Goal: Task Accomplishment & Management: Manage account settings

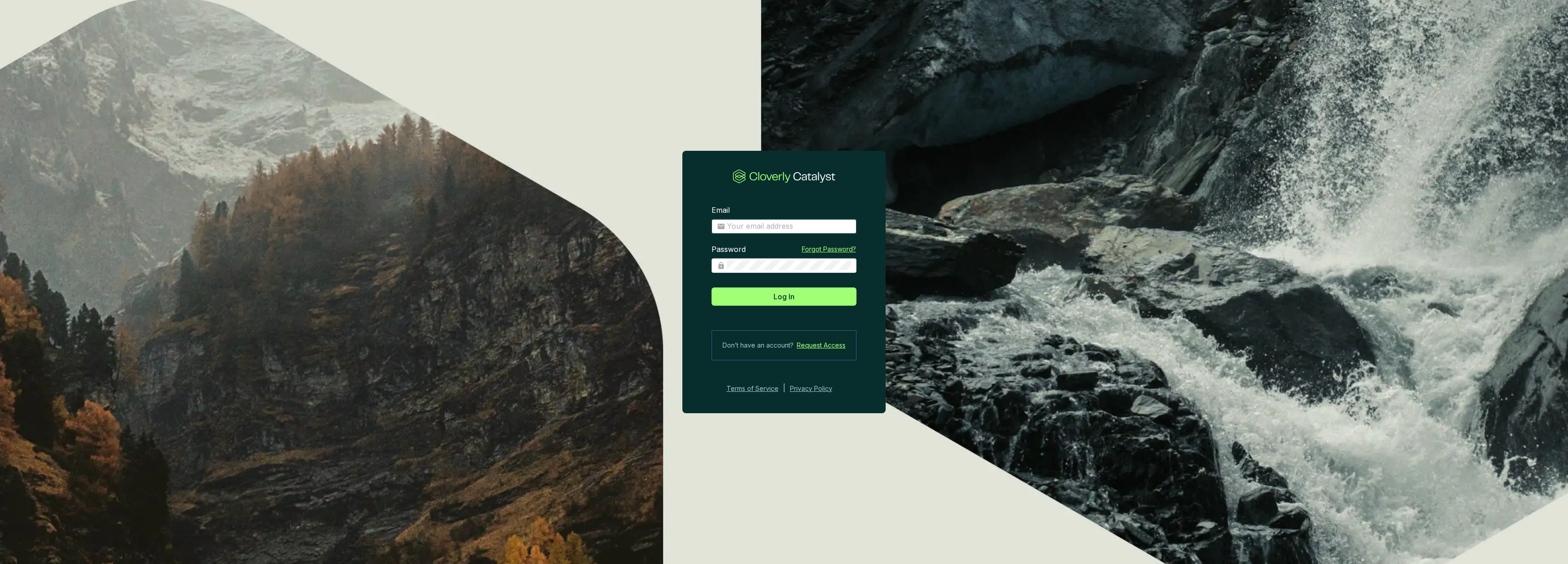
type input "sam@carboneers.earth"
click at [784, 296] on button "Log In" at bounding box center [784, 297] width 145 height 19
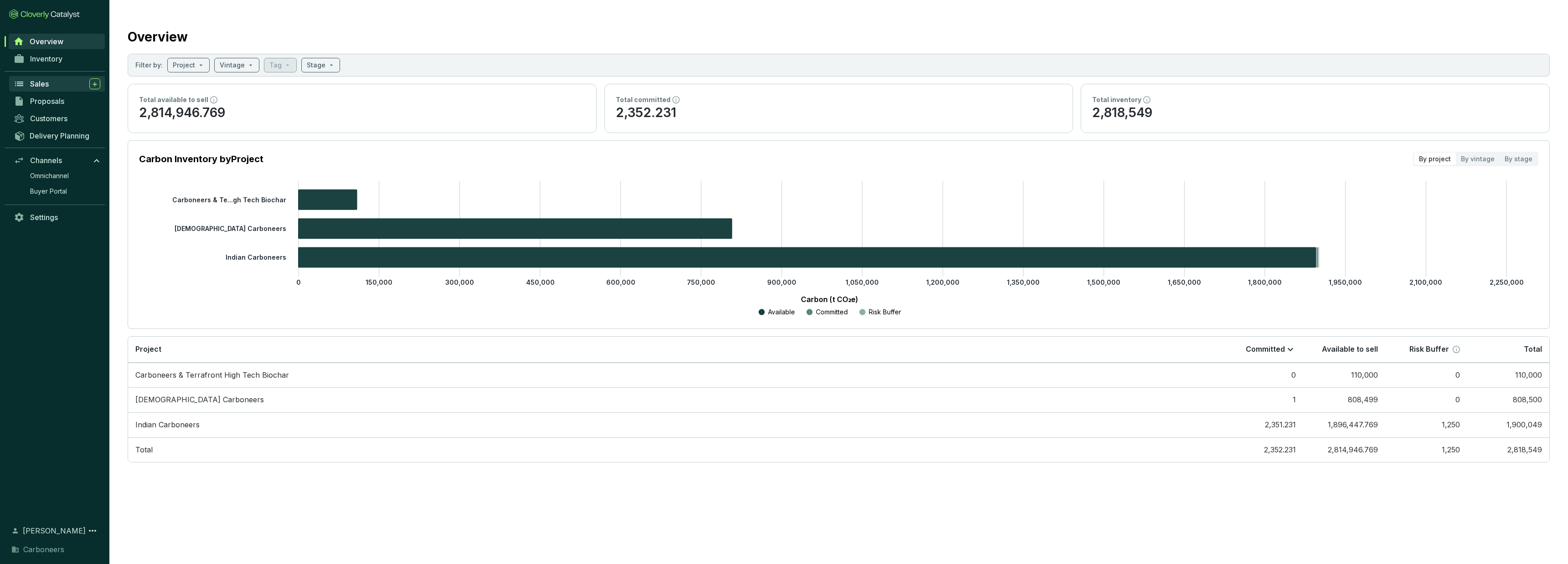
click at [38, 86] on span "Sales" at bounding box center [39, 84] width 19 height 9
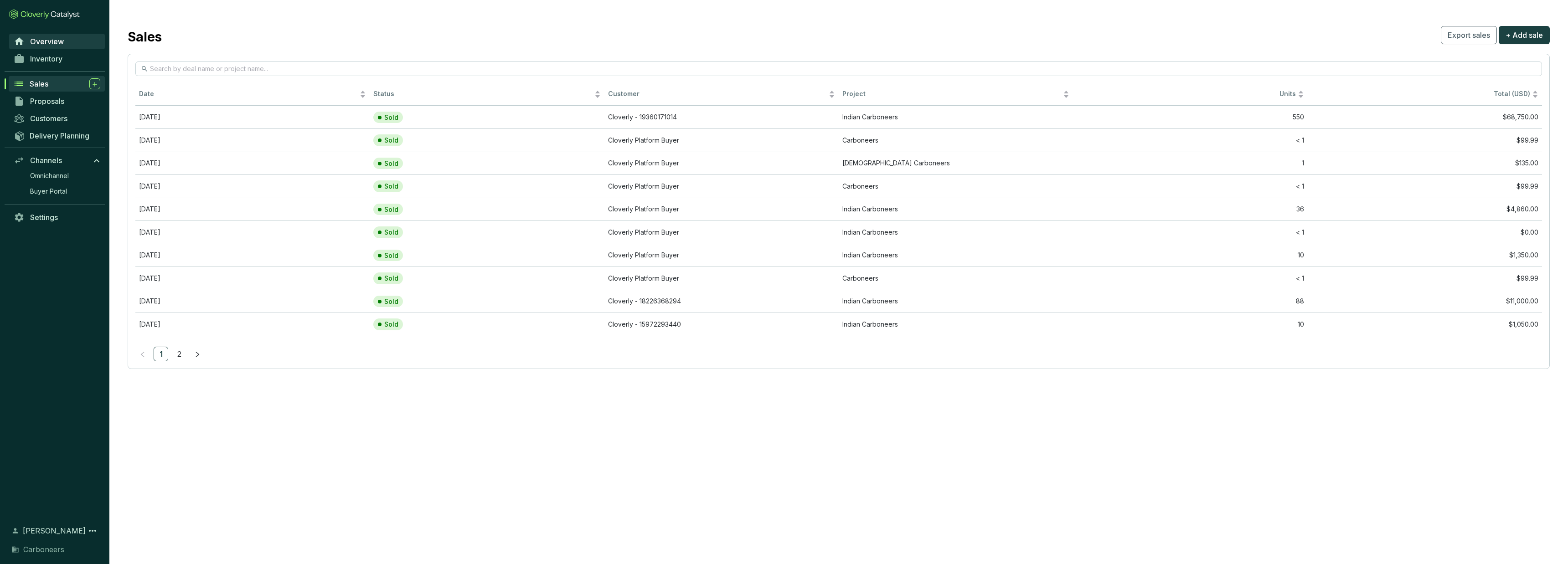
click at [50, 45] on span "Overview" at bounding box center [47, 42] width 34 height 9
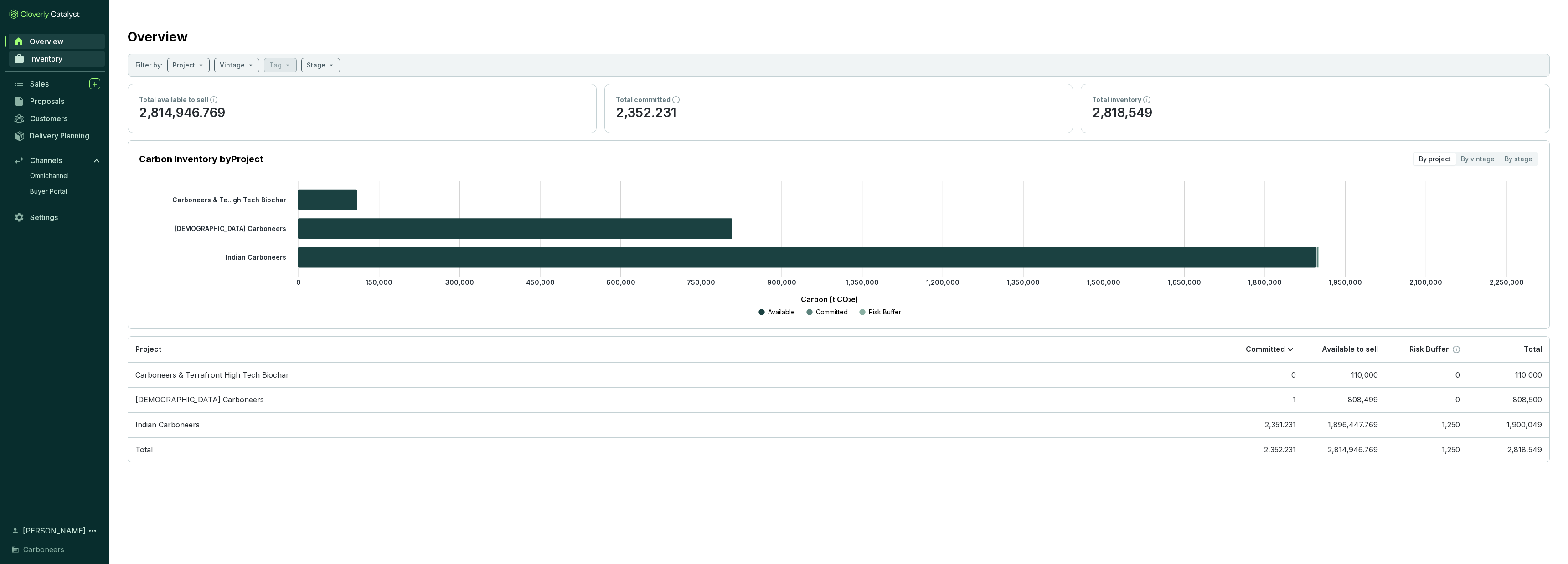
click at [48, 57] on span "Inventory" at bounding box center [46, 59] width 33 height 9
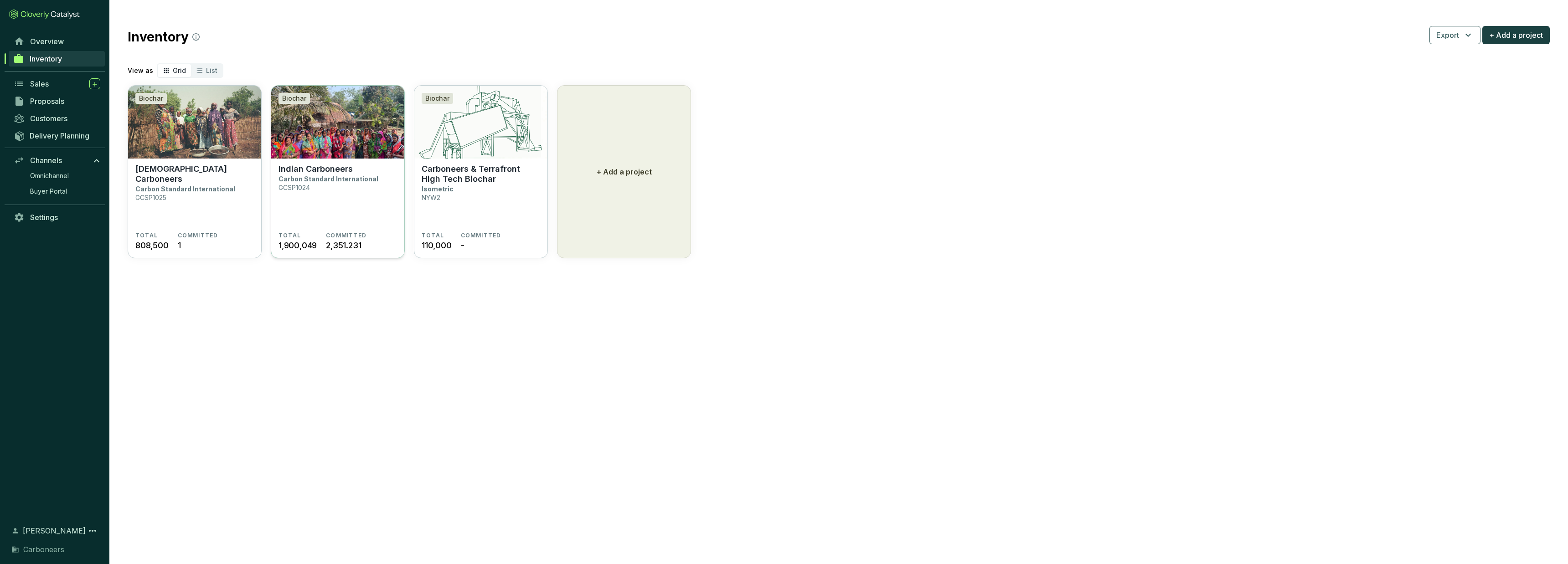
click at [344, 145] on img at bounding box center [337, 122] width 133 height 73
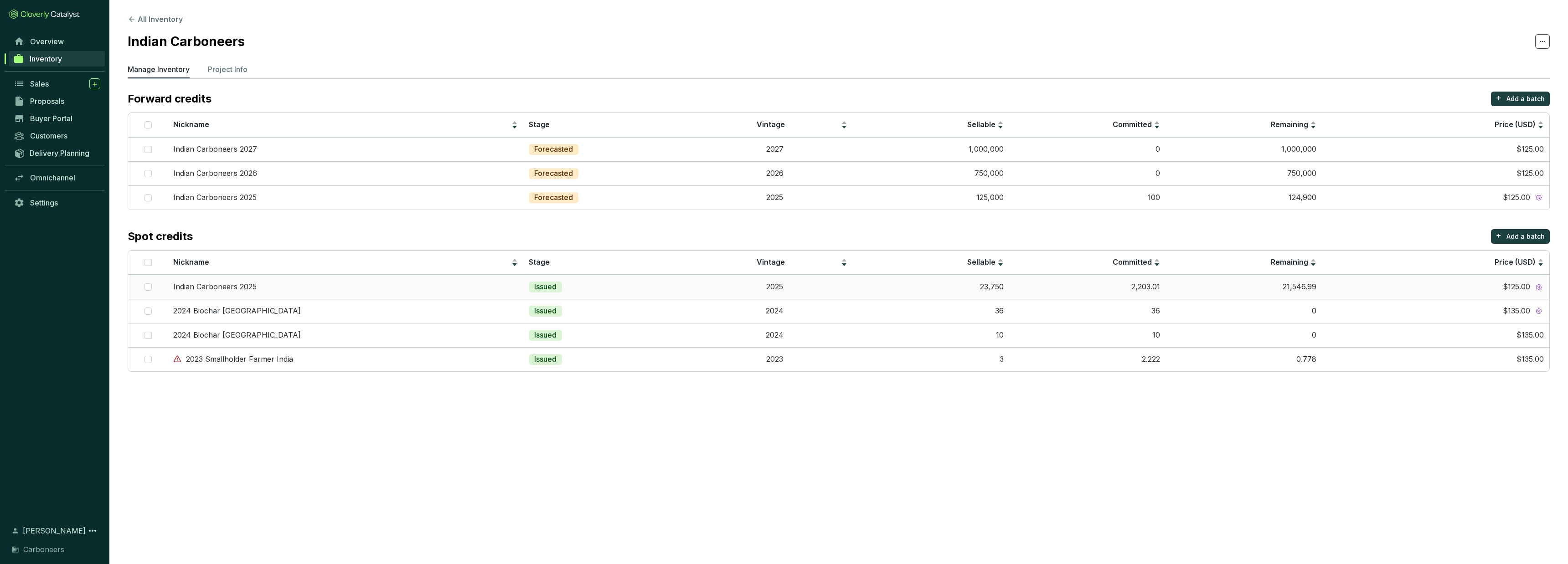
click at [1009, 287] on td "2,203.01" at bounding box center [1087, 286] width 156 height 24
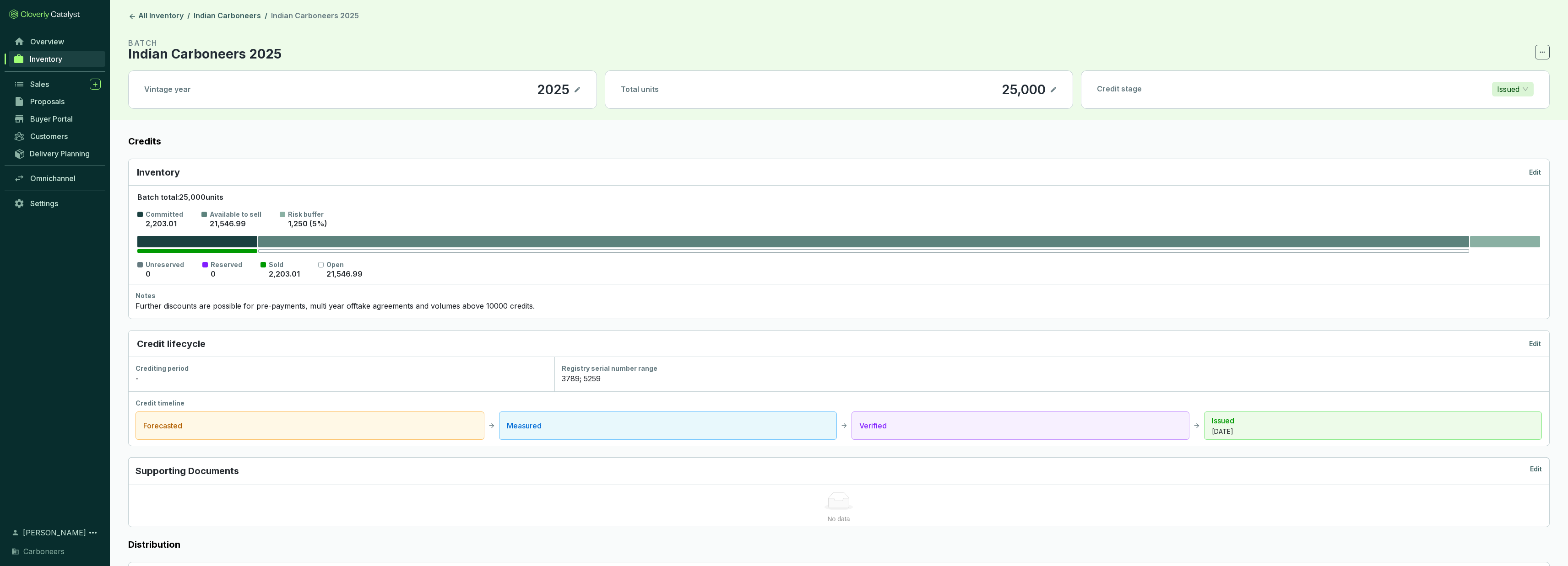
click at [159, 215] on p "Committed" at bounding box center [164, 214] width 37 height 9
click at [253, 210] on p "Available to sell" at bounding box center [235, 214] width 52 height 9
click at [231, 19] on link "Indian Carboneers" at bounding box center [227, 16] width 71 height 11
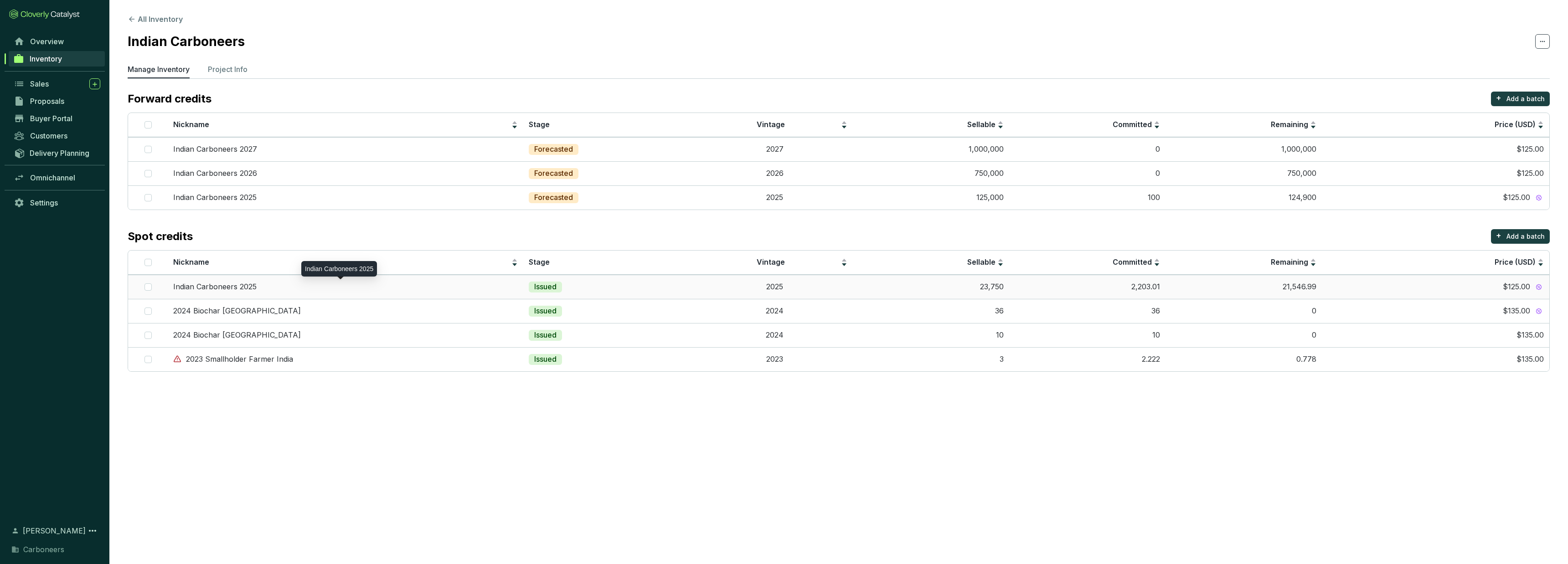
click at [204, 287] on p "Indian Carboneers 2025" at bounding box center [215, 287] width 84 height 10
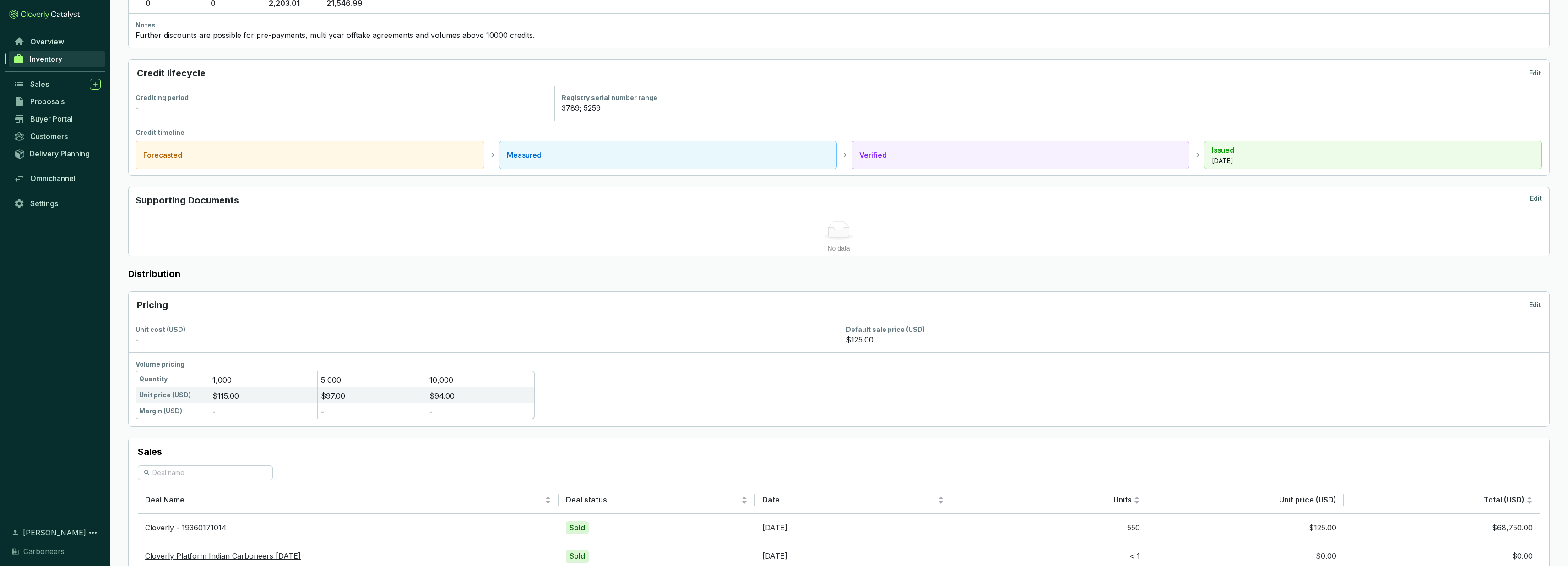
scroll to position [93, 0]
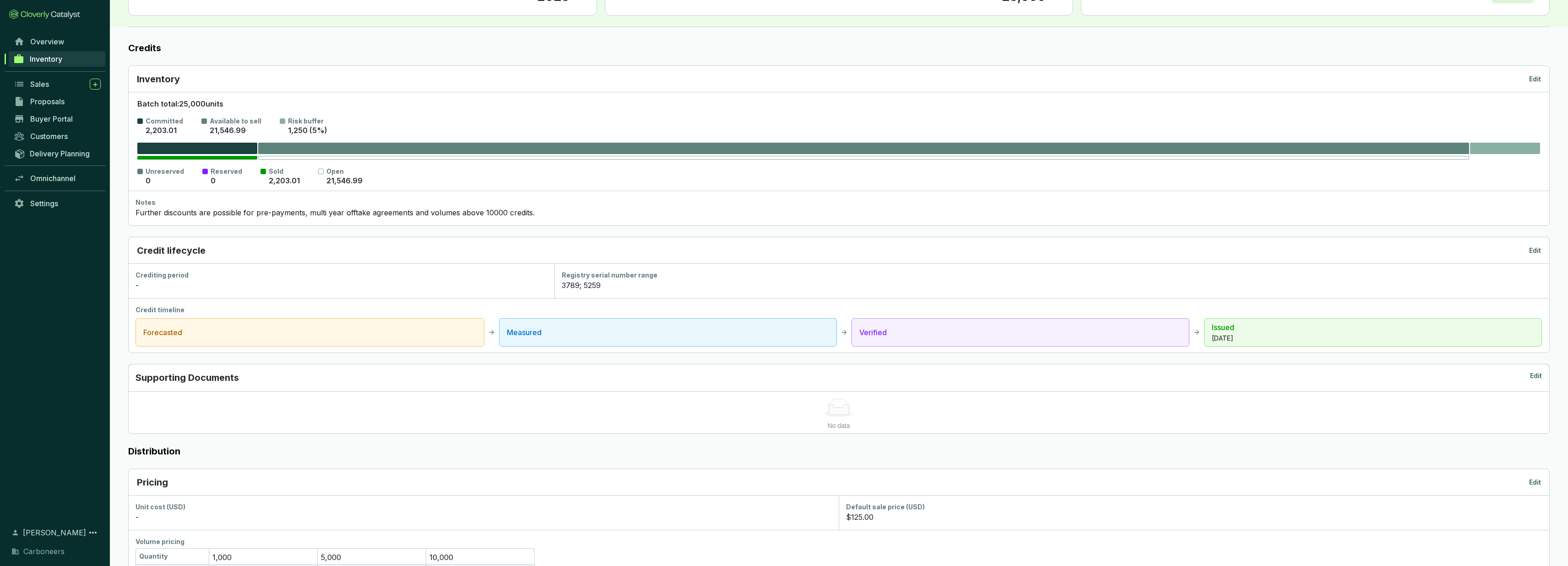
click at [1510, 148] on div at bounding box center [1505, 148] width 70 height 12
click at [1093, 332] on p "Verified" at bounding box center [1020, 332] width 322 height 11
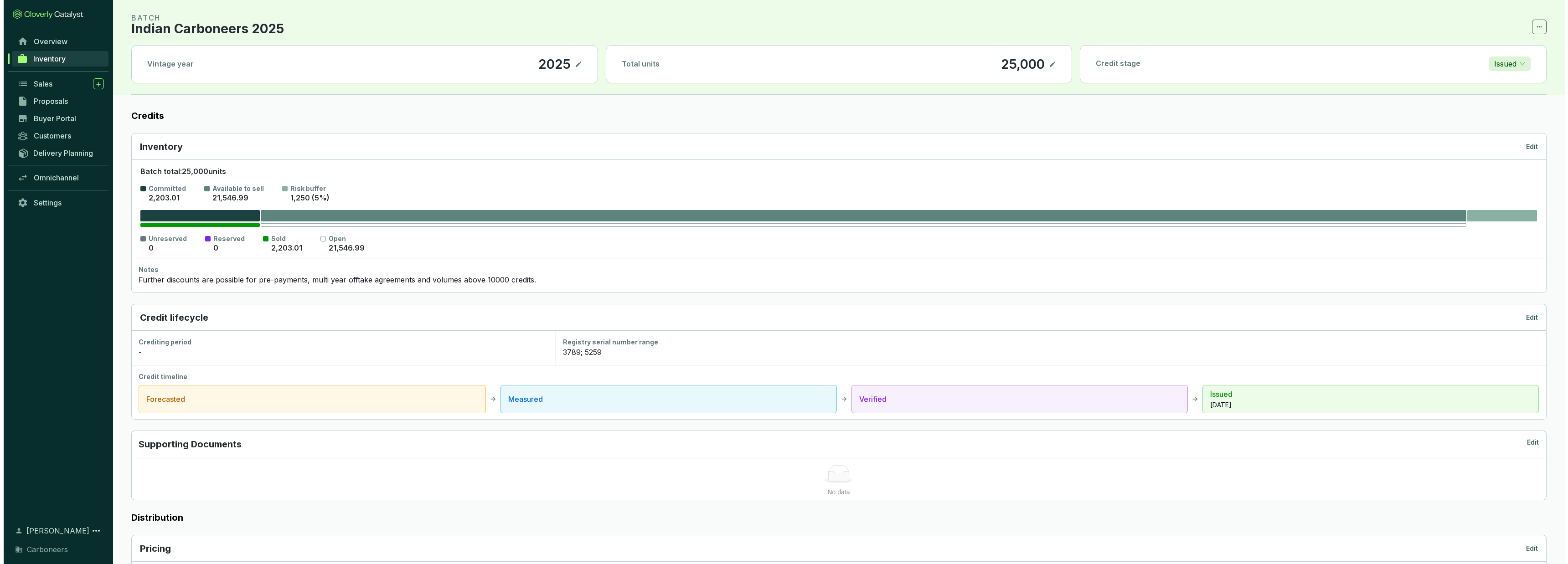
scroll to position [0, 0]
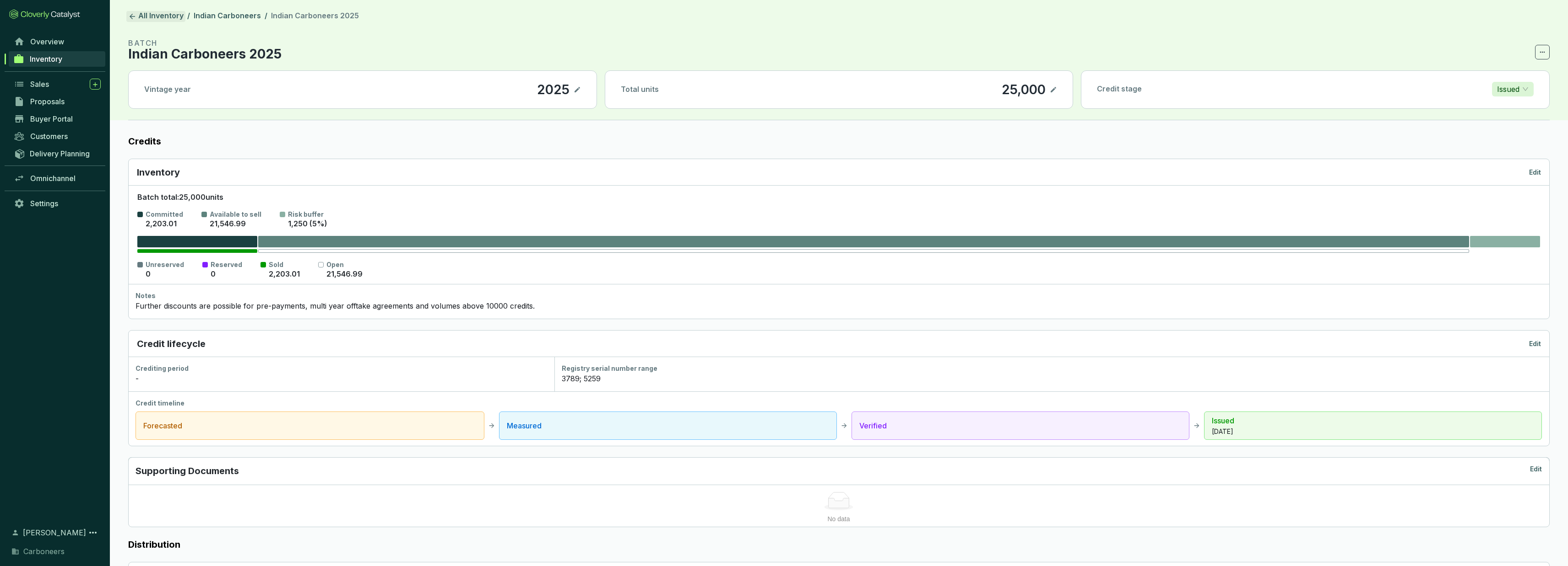
click at [138, 14] on link "All Inventory" at bounding box center [156, 16] width 59 height 11
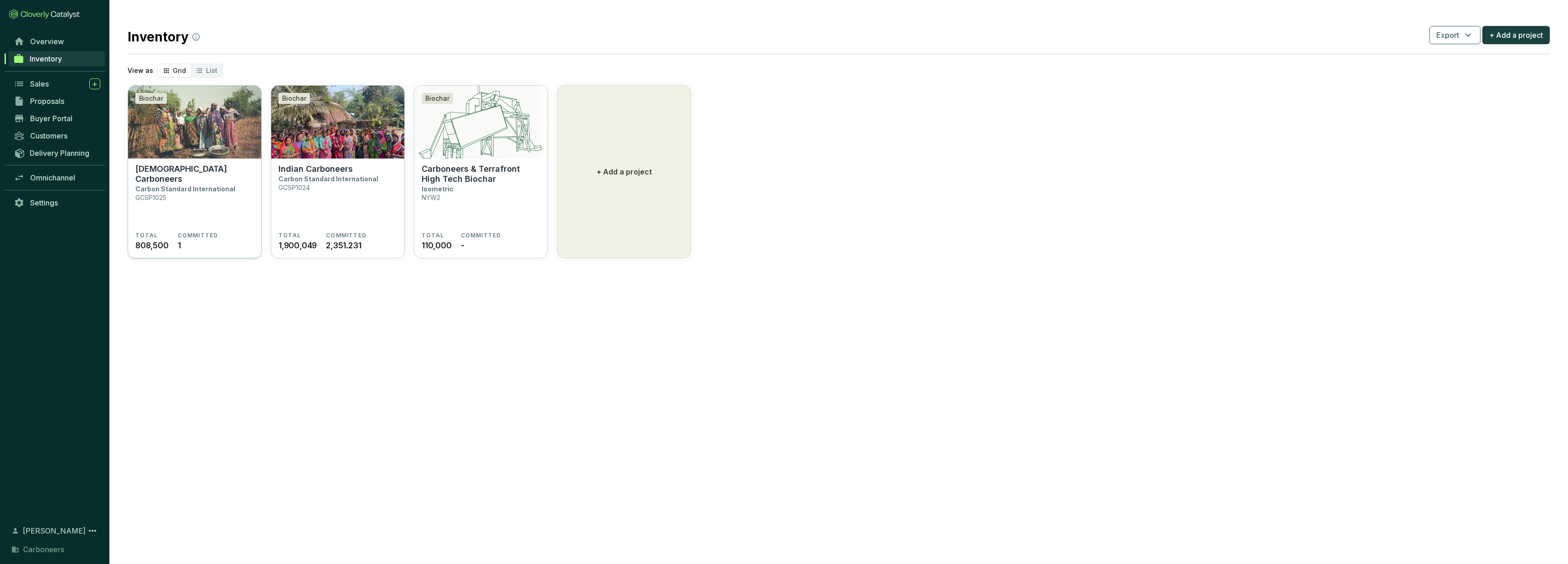
click at [181, 183] on section "Ghanaian Carboneers Carbon Standard International GCSP1025" at bounding box center [194, 198] width 118 height 68
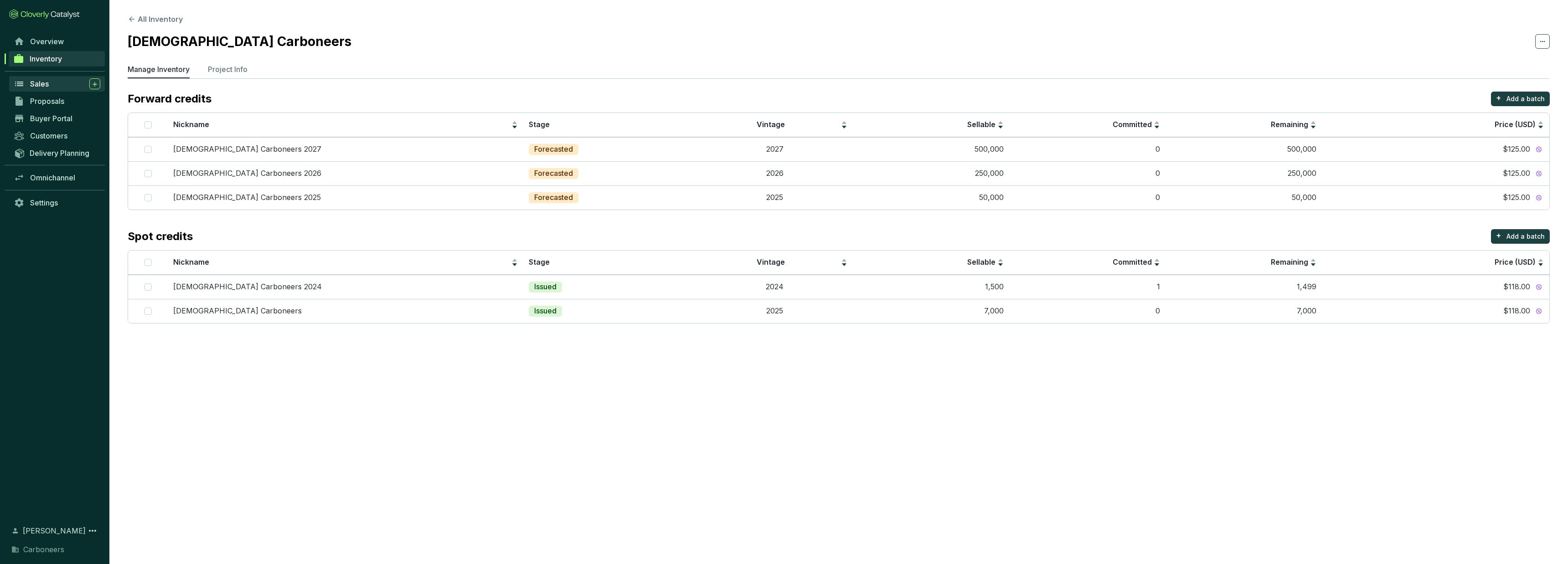
click at [21, 86] on icon at bounding box center [19, 84] width 9 height 5
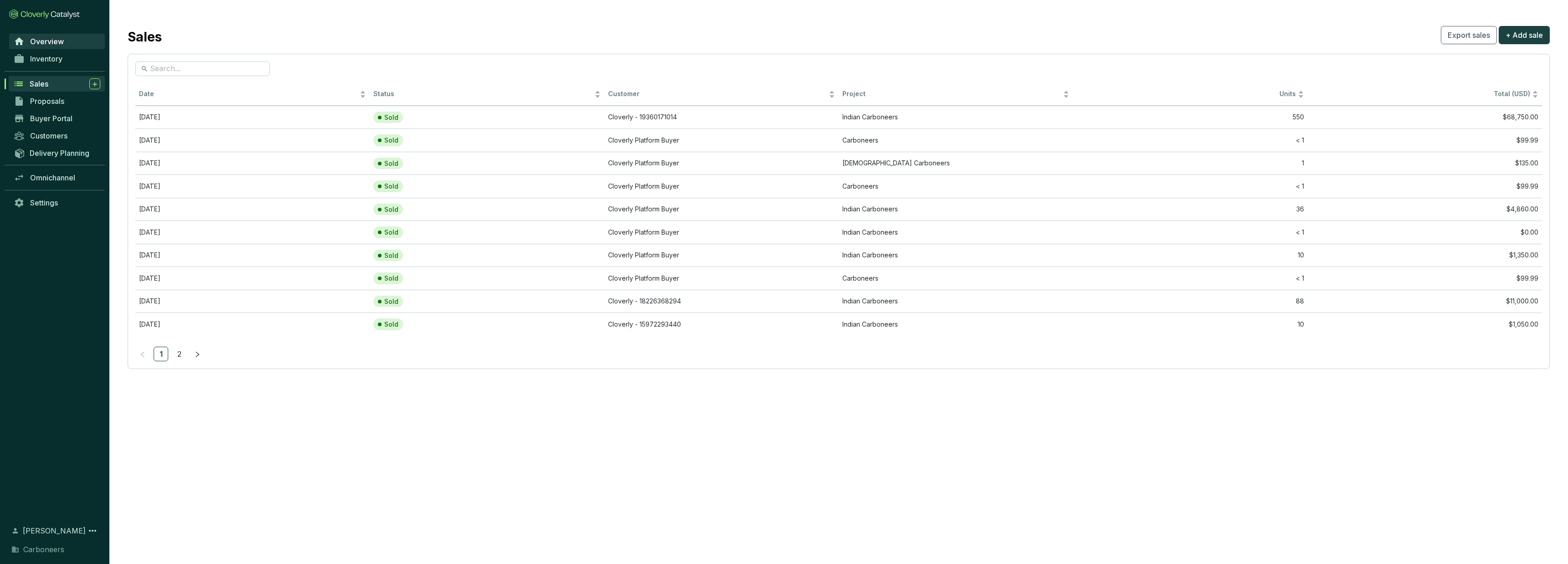
click at [48, 45] on span "Overview" at bounding box center [47, 42] width 34 height 9
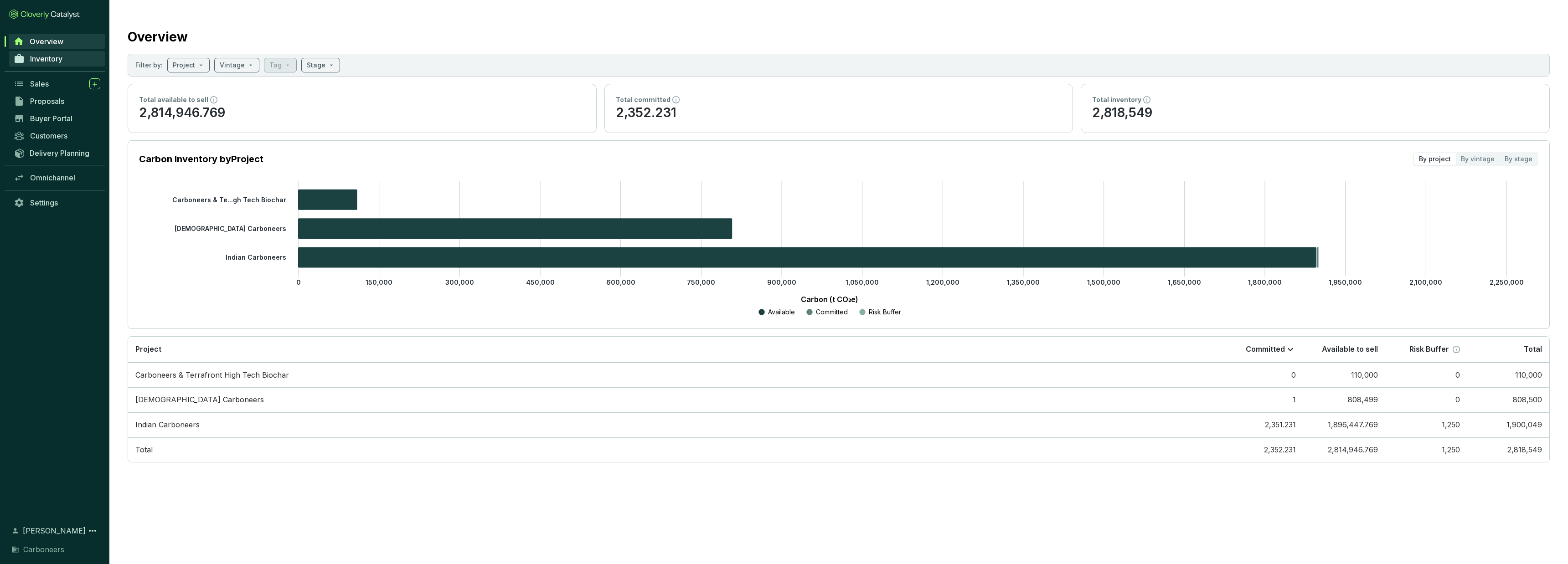
click at [50, 55] on span "Inventory" at bounding box center [46, 59] width 33 height 9
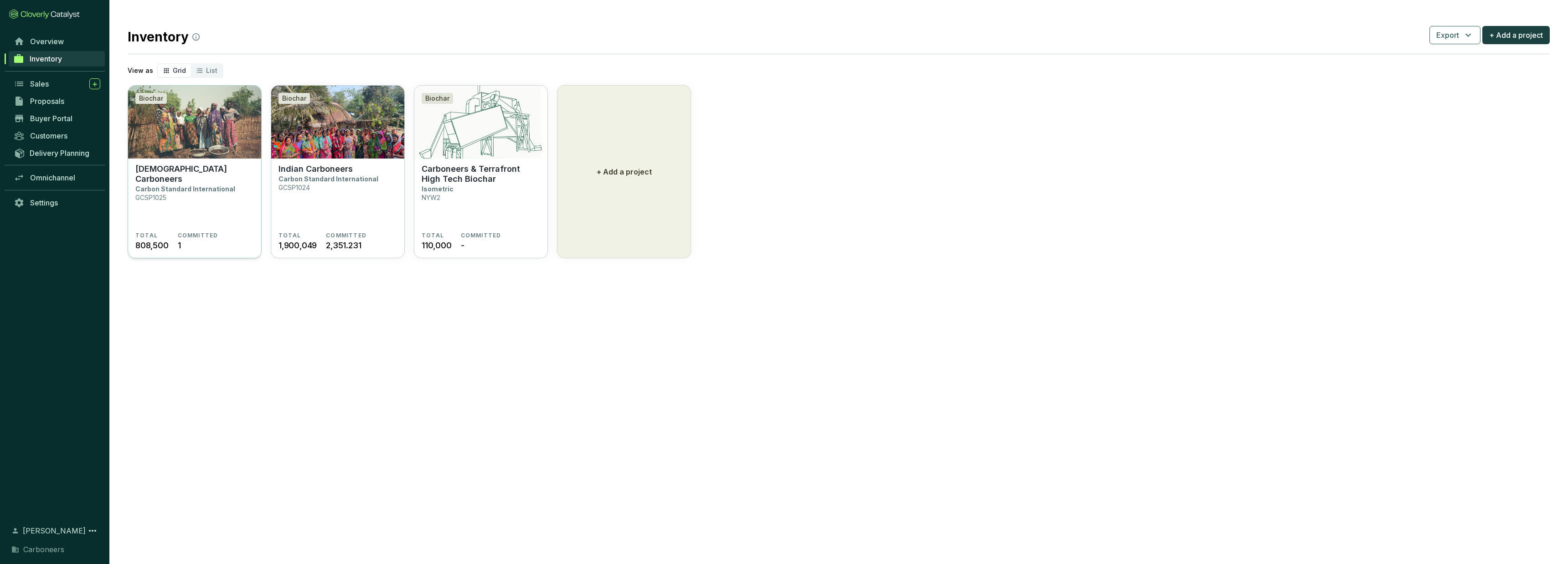
click at [226, 193] on section "[DEMOGRAPHIC_DATA] Carboneers Carbon Standard International GCSP1025" at bounding box center [194, 198] width 118 height 68
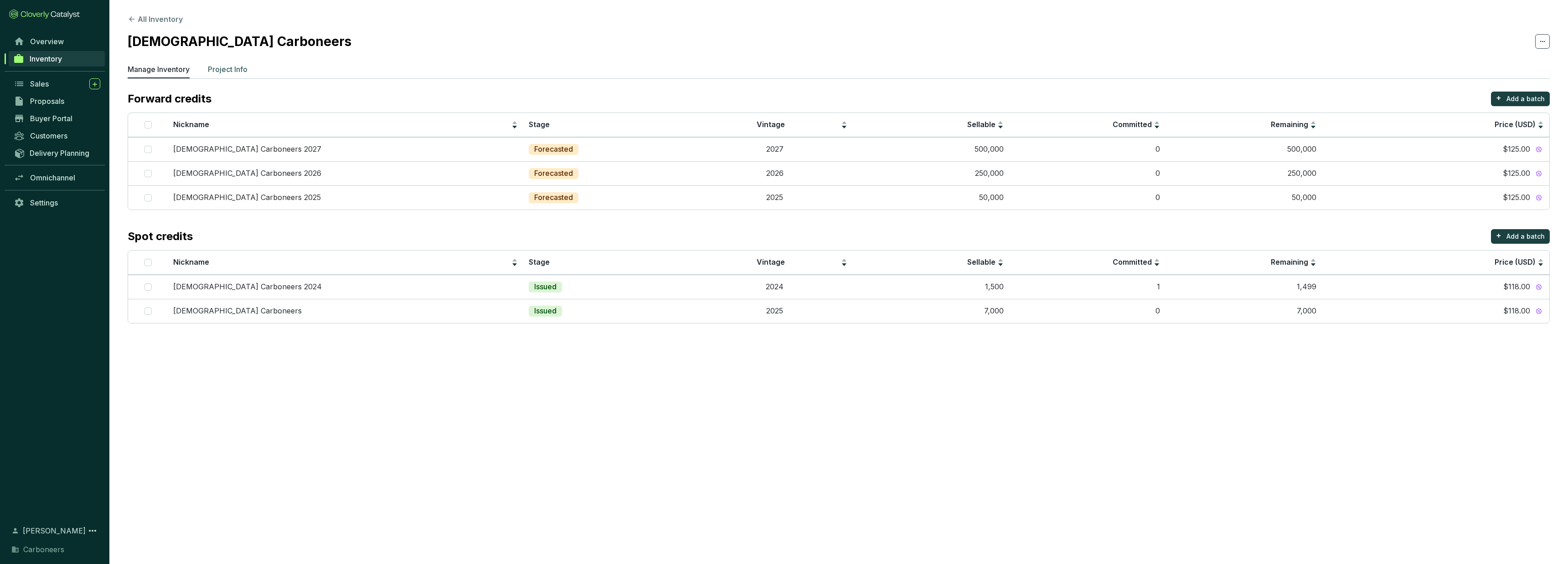
click at [248, 70] on p "Project Info" at bounding box center [228, 69] width 39 height 11
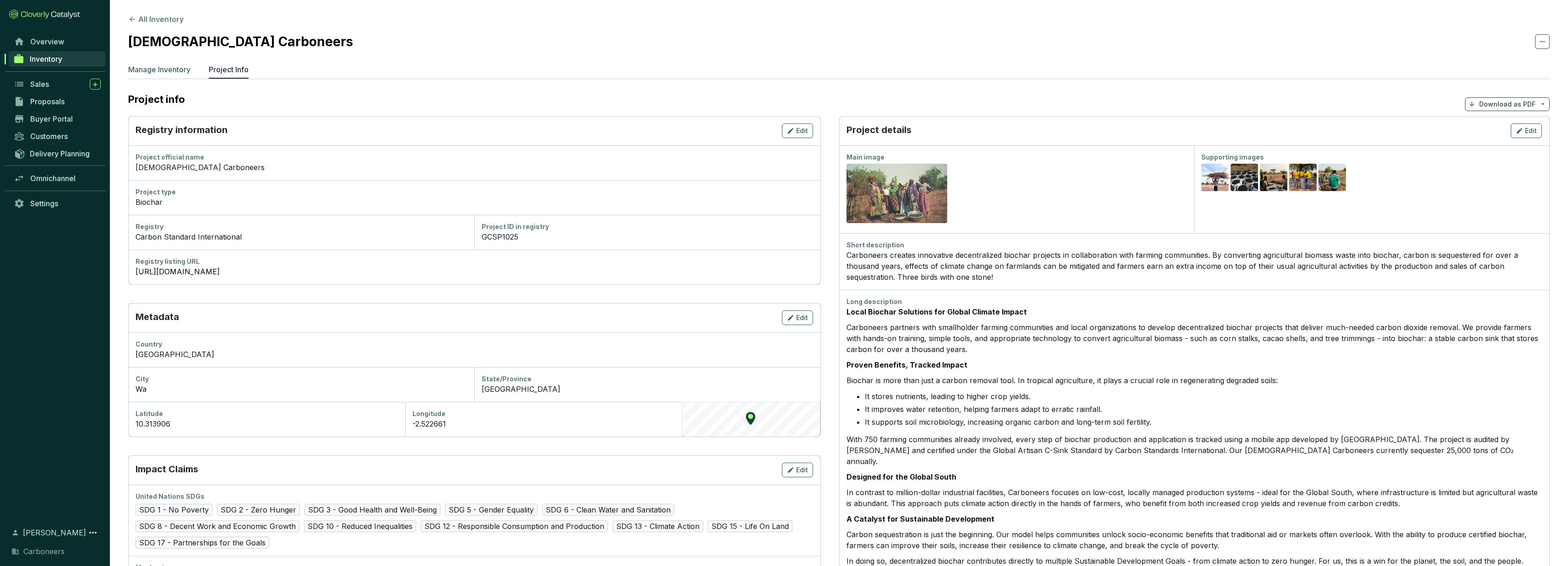
click at [175, 71] on p "Manage Inventory" at bounding box center [159, 69] width 62 height 11
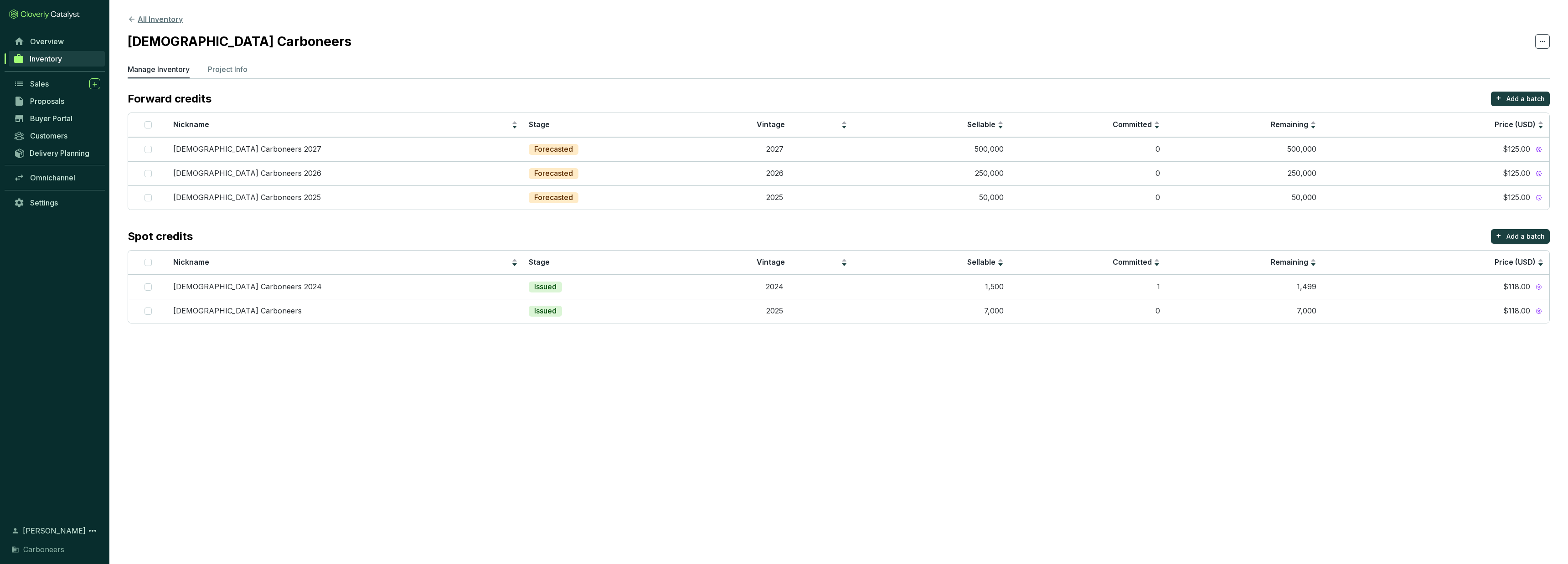
click at [139, 19] on button "All Inventory" at bounding box center [155, 19] width 55 height 11
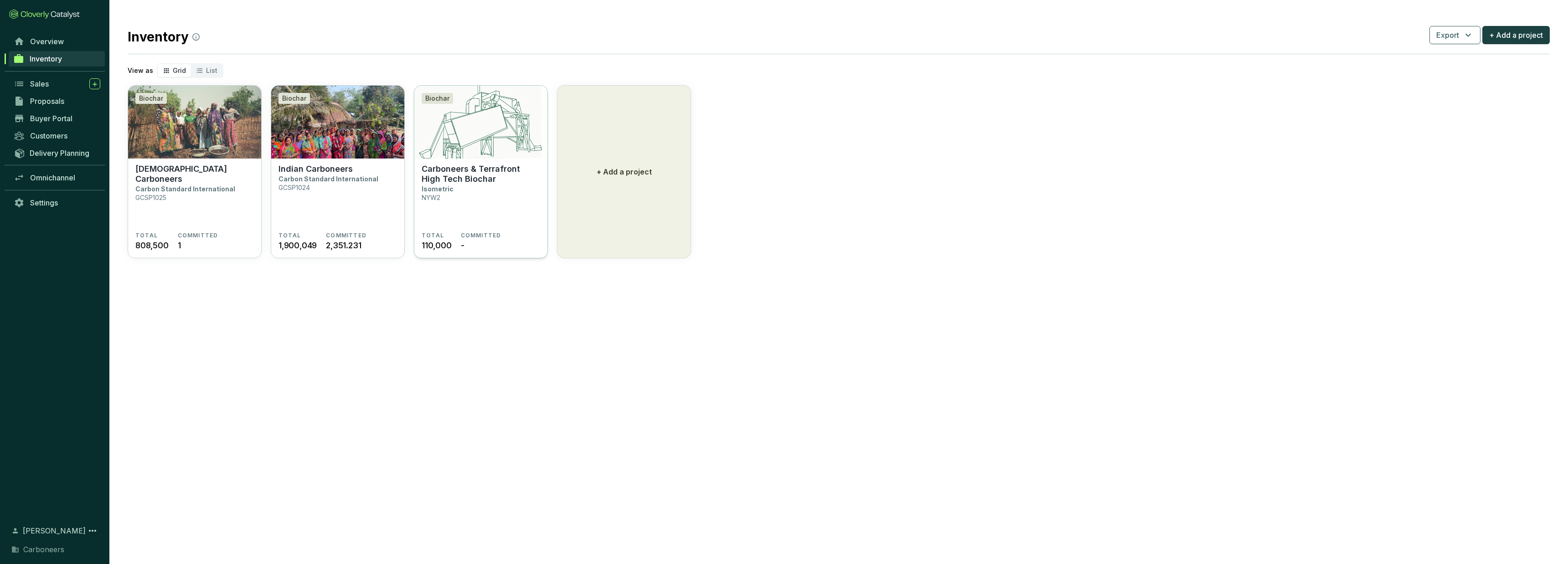
click at [507, 203] on section "Carboneers & Terrafront High Tech Biochar Isometric NYW2" at bounding box center [481, 198] width 118 height 68
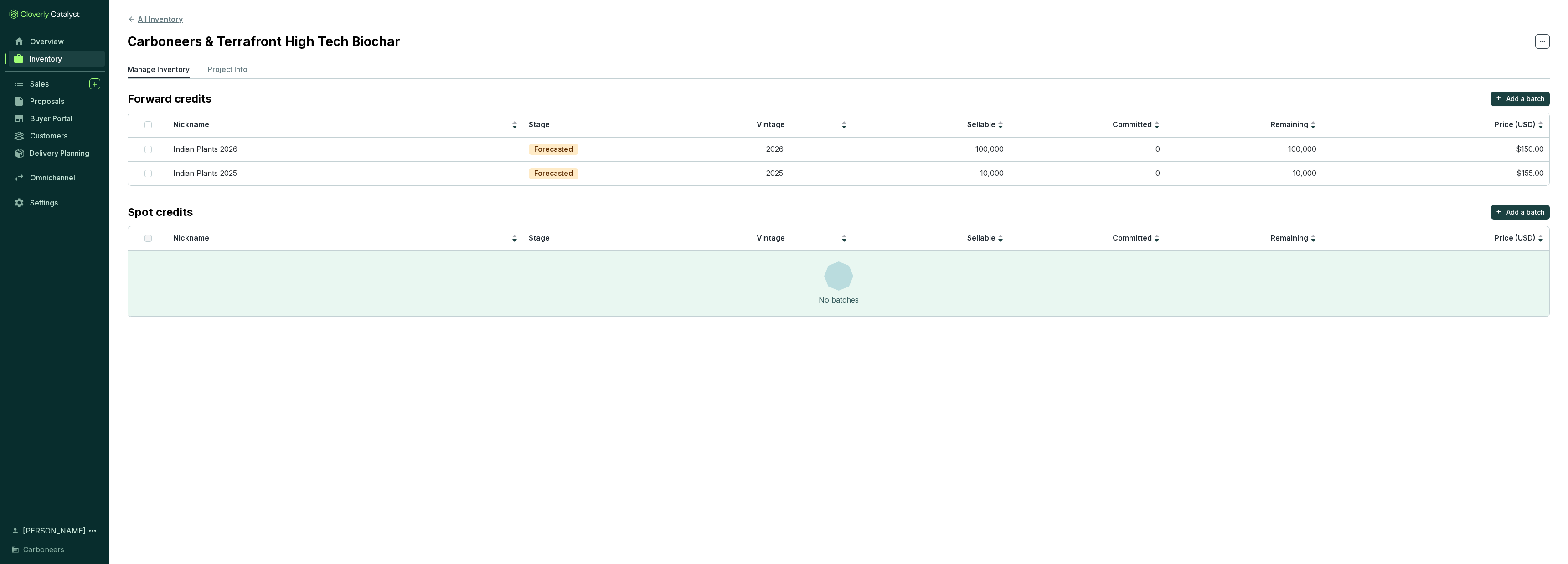
click at [162, 22] on button "All Inventory" at bounding box center [155, 19] width 55 height 11
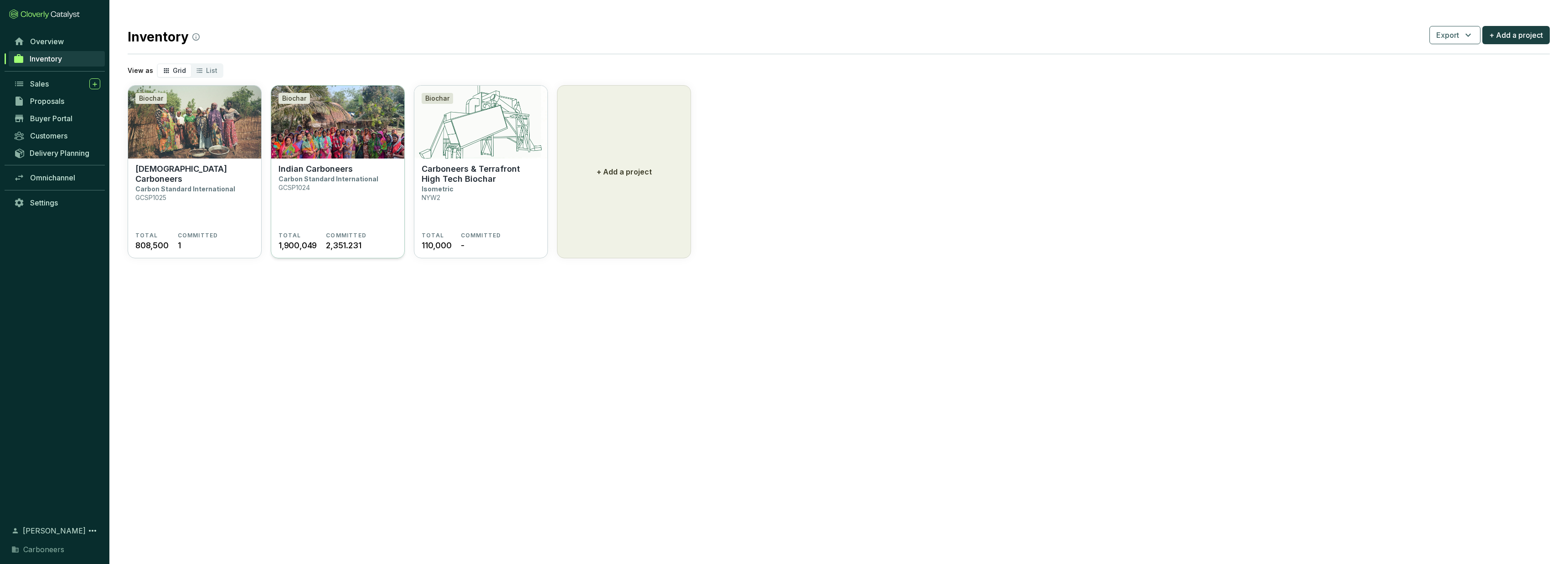
click at [322, 189] on section "Indian Carboneers Carbon Standard International GCSP1024" at bounding box center [337, 198] width 118 height 68
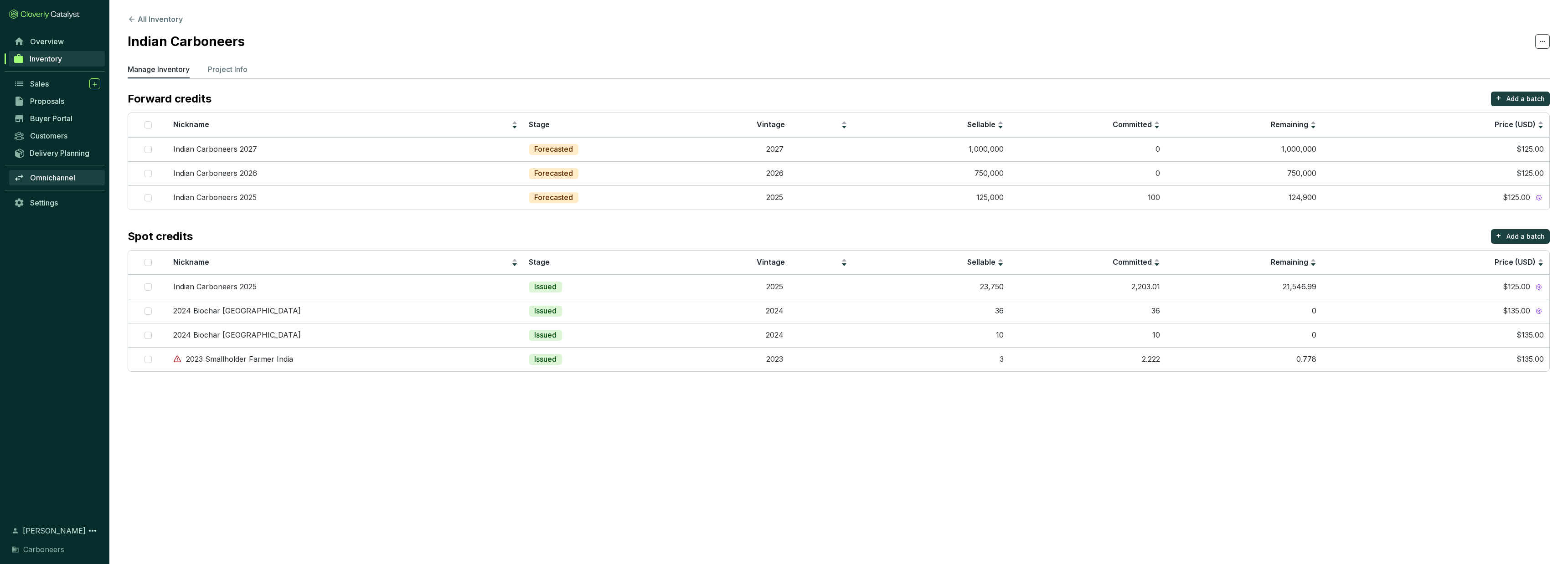
click at [47, 180] on span "Omnichannel" at bounding box center [53, 178] width 45 height 9
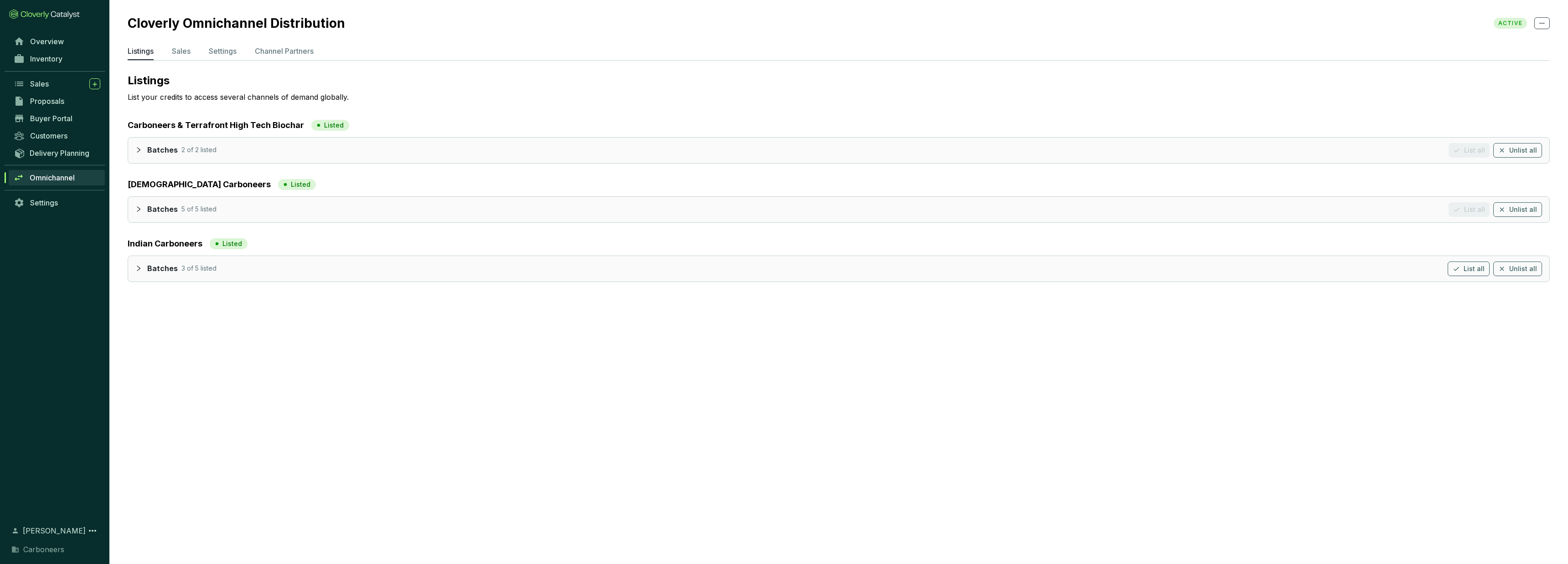
click at [287, 148] on div "Batches 2 of 2 listed List all Unlist all" at bounding box center [844, 150] width 1395 height 15
click at [139, 150] on icon "collapsed" at bounding box center [139, 149] width 3 height 5
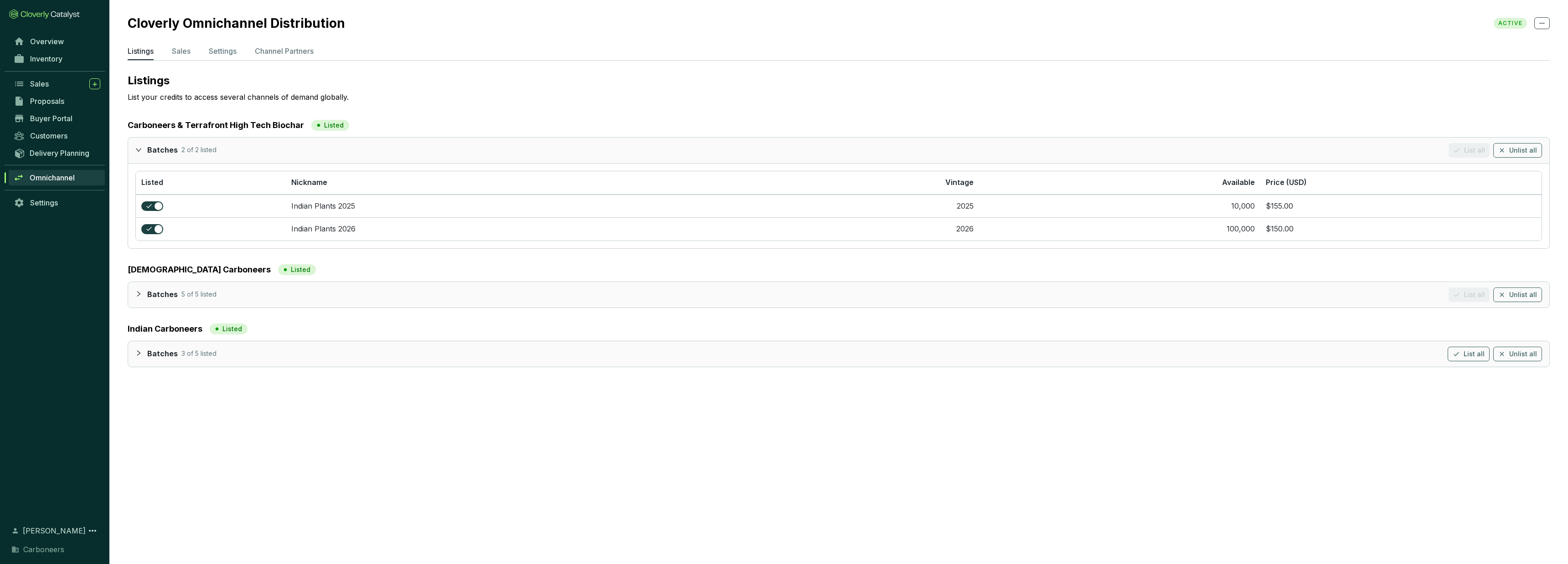
click at [139, 150] on icon "expanded" at bounding box center [139, 149] width 5 height 3
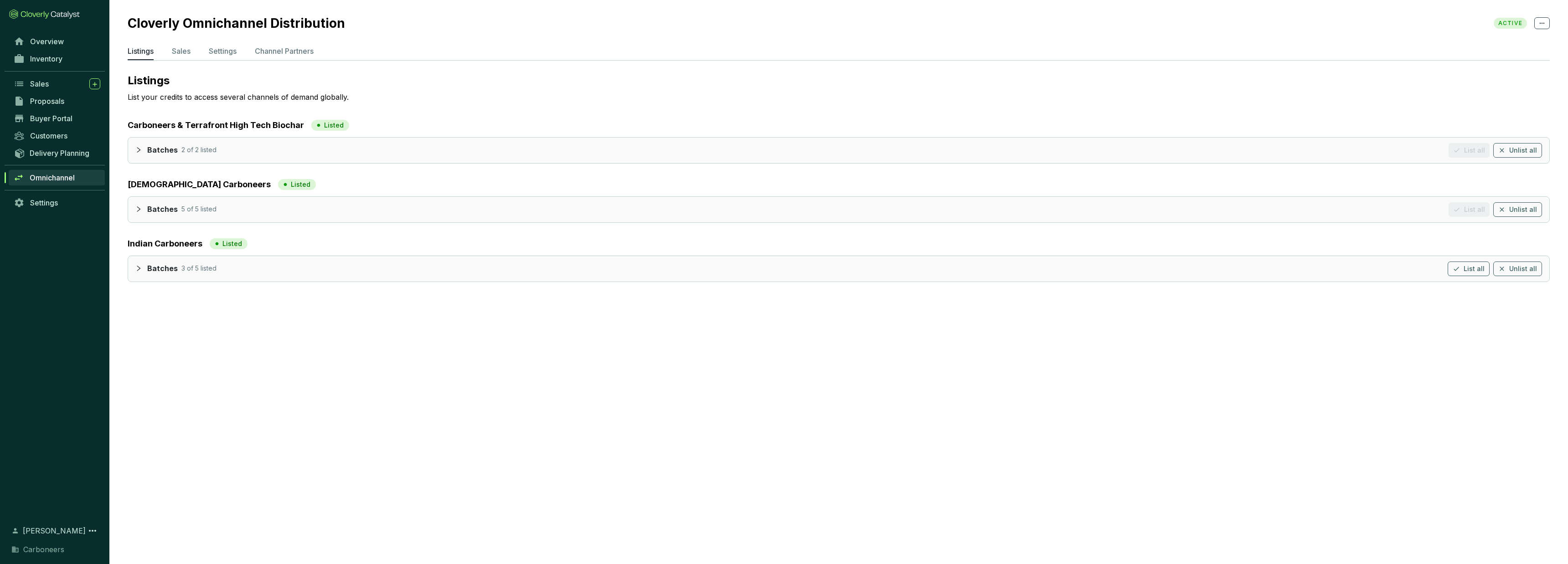
click at [135, 206] on div "Batches 5 of 5 listed List all Unlist all" at bounding box center [839, 209] width 1422 height 26
click at [135, 208] on icon "collapsed" at bounding box center [139, 209] width 6 height 6
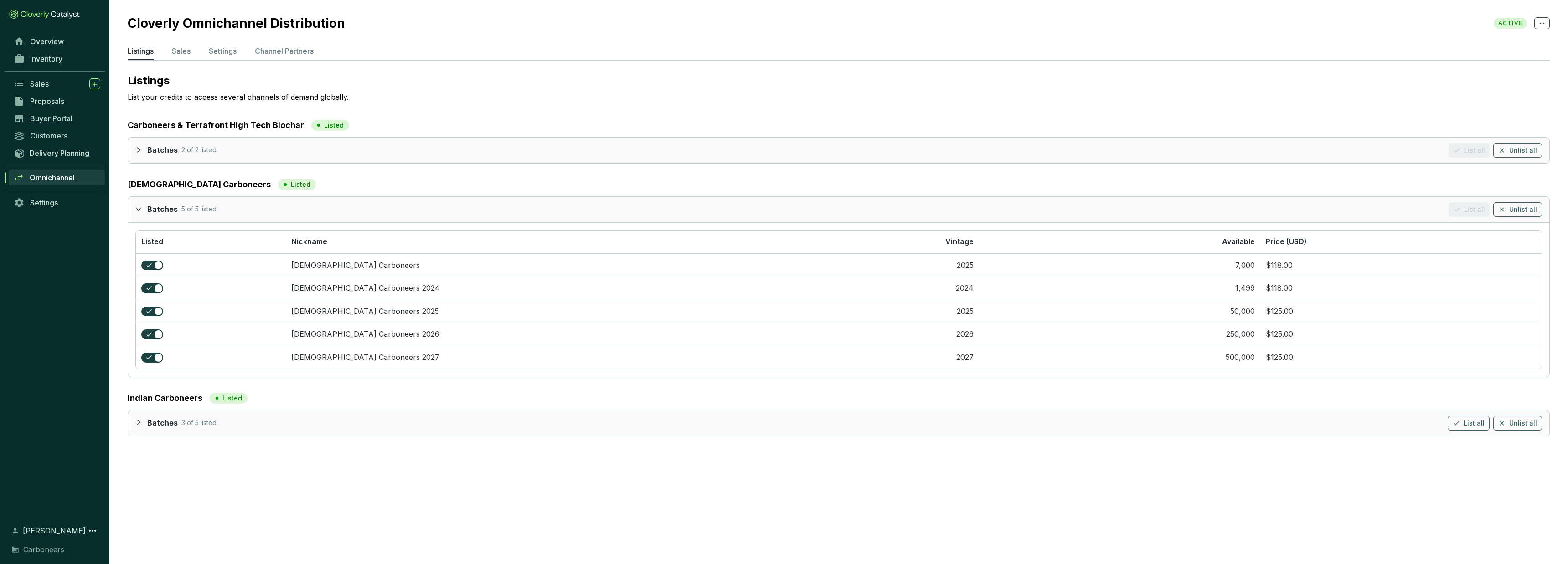
click at [136, 208] on icon "expanded" at bounding box center [139, 209] width 6 height 6
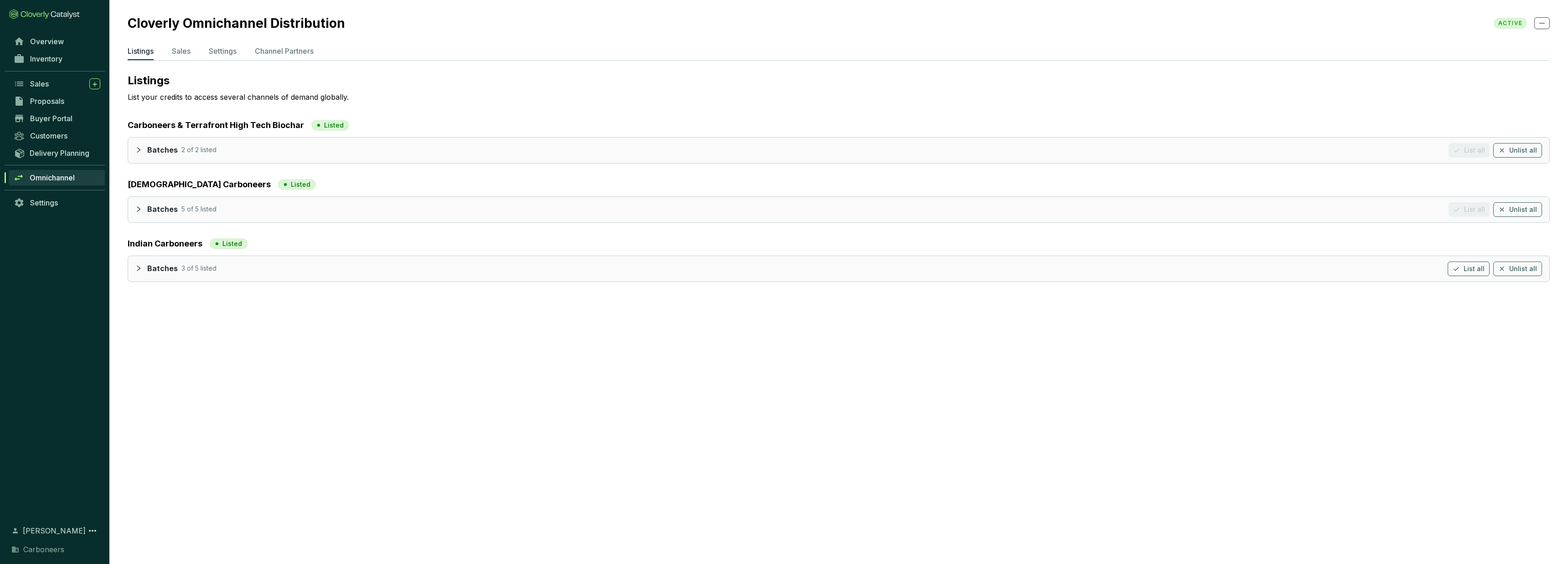
click at [137, 269] on icon "collapsed" at bounding box center [139, 268] width 6 height 6
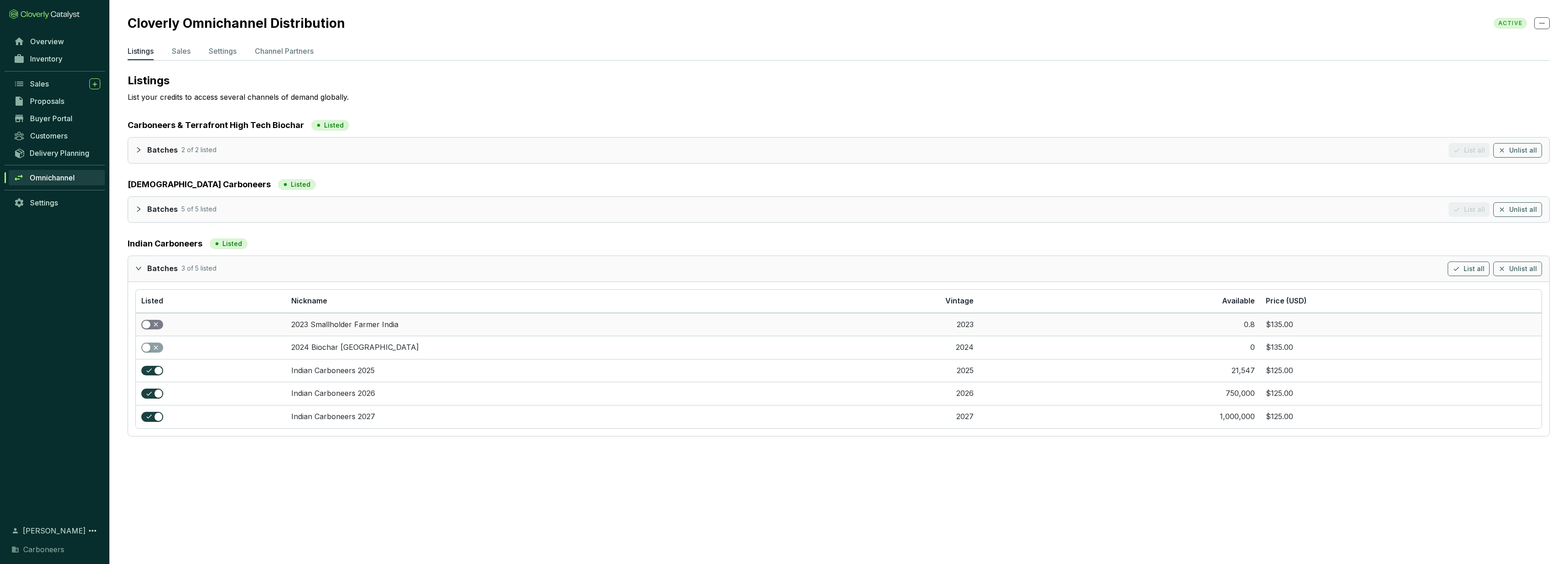
click at [150, 326] on div "button" at bounding box center [146, 325] width 9 height 9
click at [155, 346] on span "button" at bounding box center [152, 347] width 22 height 10
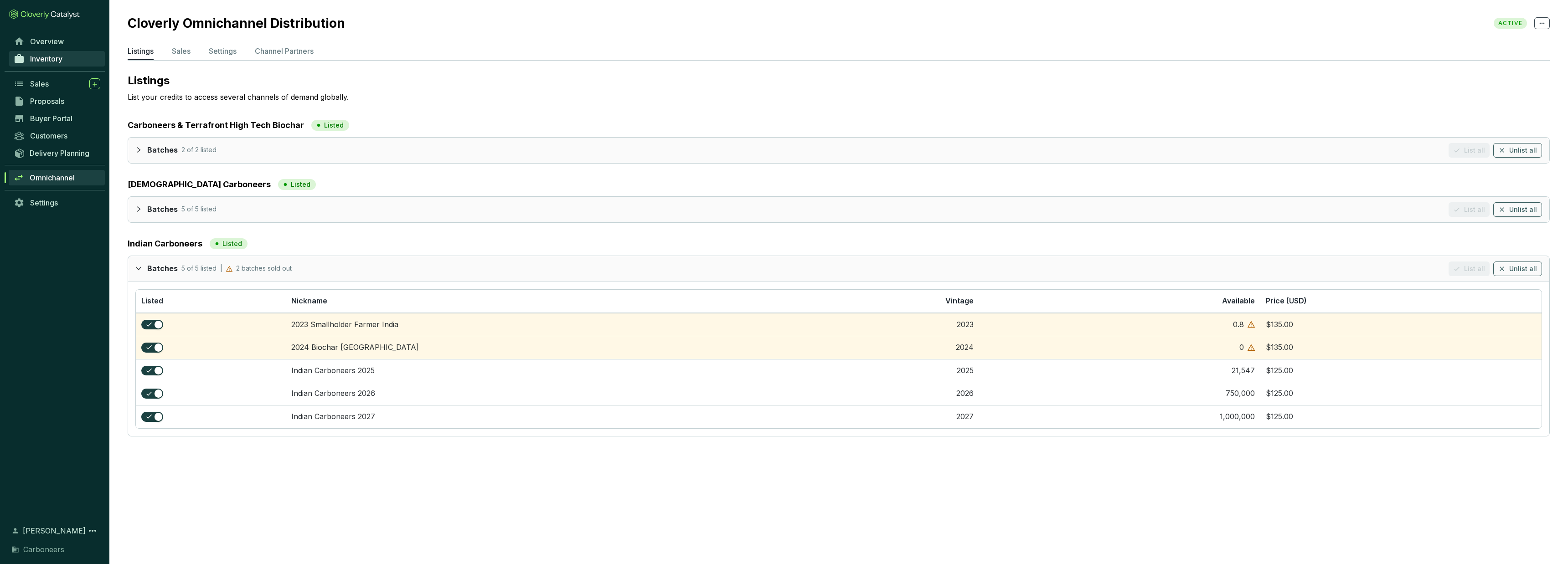
click at [50, 54] on span "Inventory" at bounding box center [46, 59] width 33 height 9
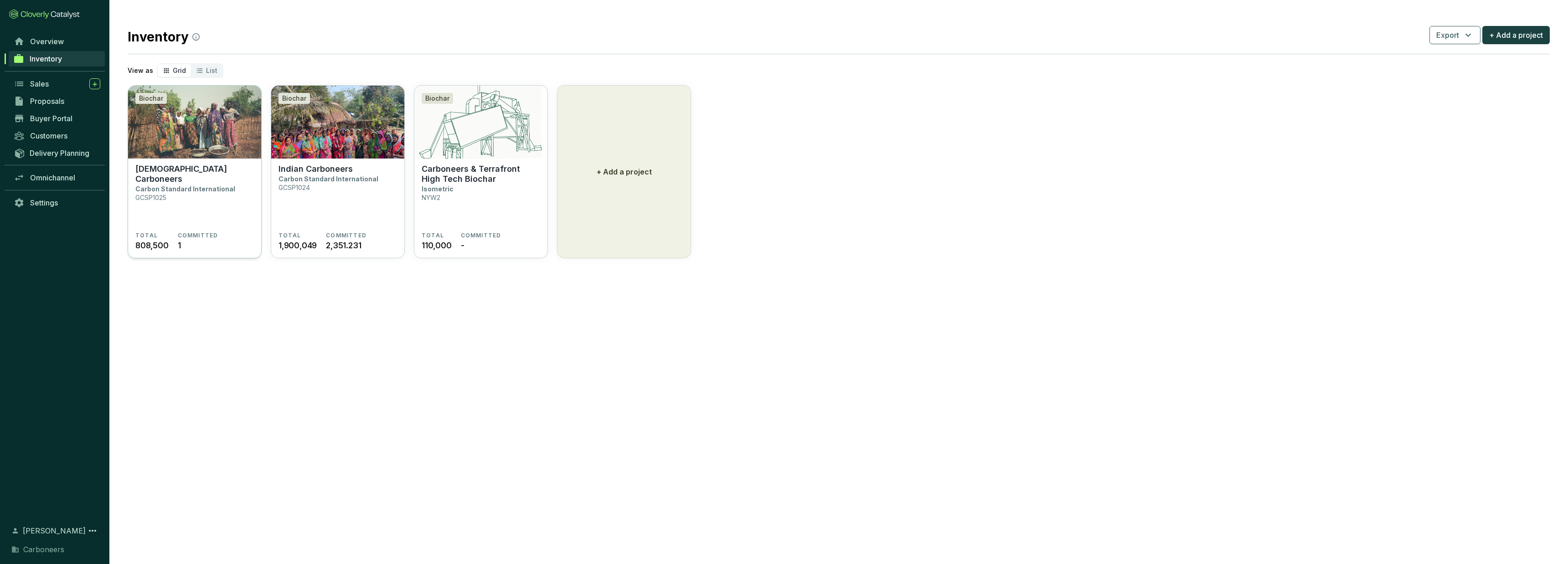
click at [152, 193] on p "GCSP1025" at bounding box center [151, 197] width 31 height 8
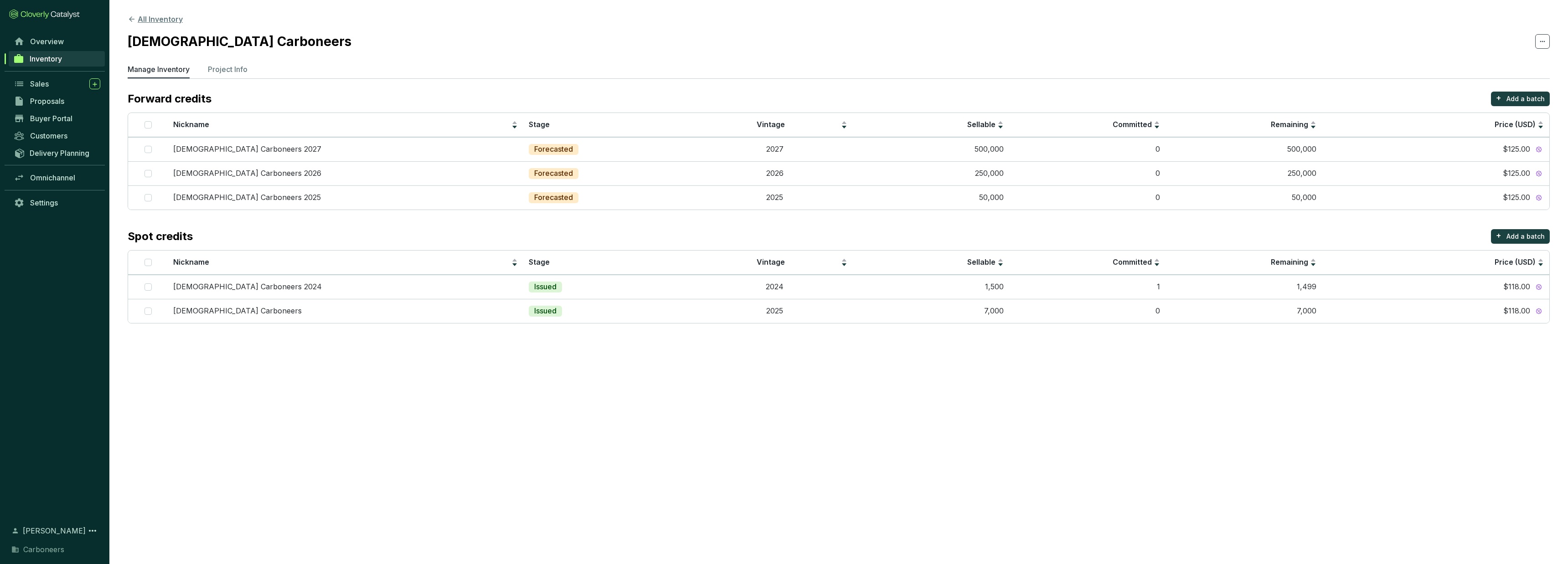
click at [145, 18] on button "All Inventory" at bounding box center [155, 19] width 55 height 11
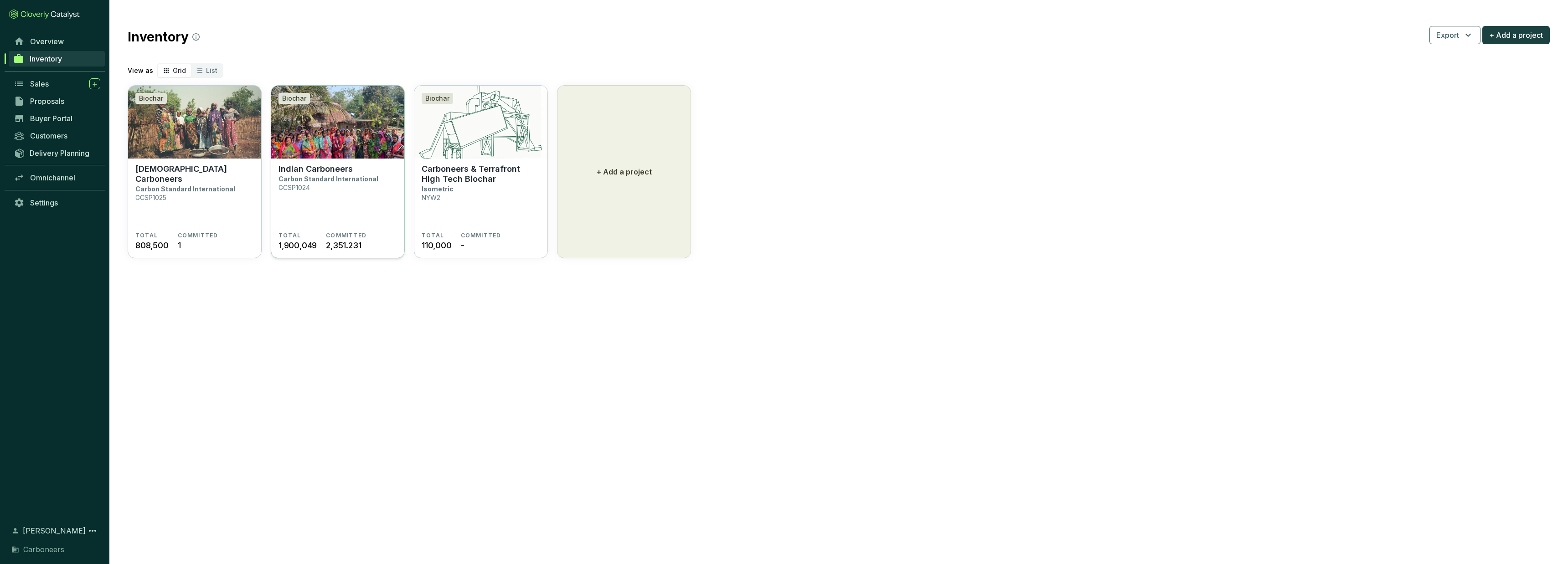
click at [324, 162] on section "Indian Carboneers Carbon Standard International GCSP1024 TOTAL 1,900,049 COMMIT…" at bounding box center [337, 209] width 133 height 101
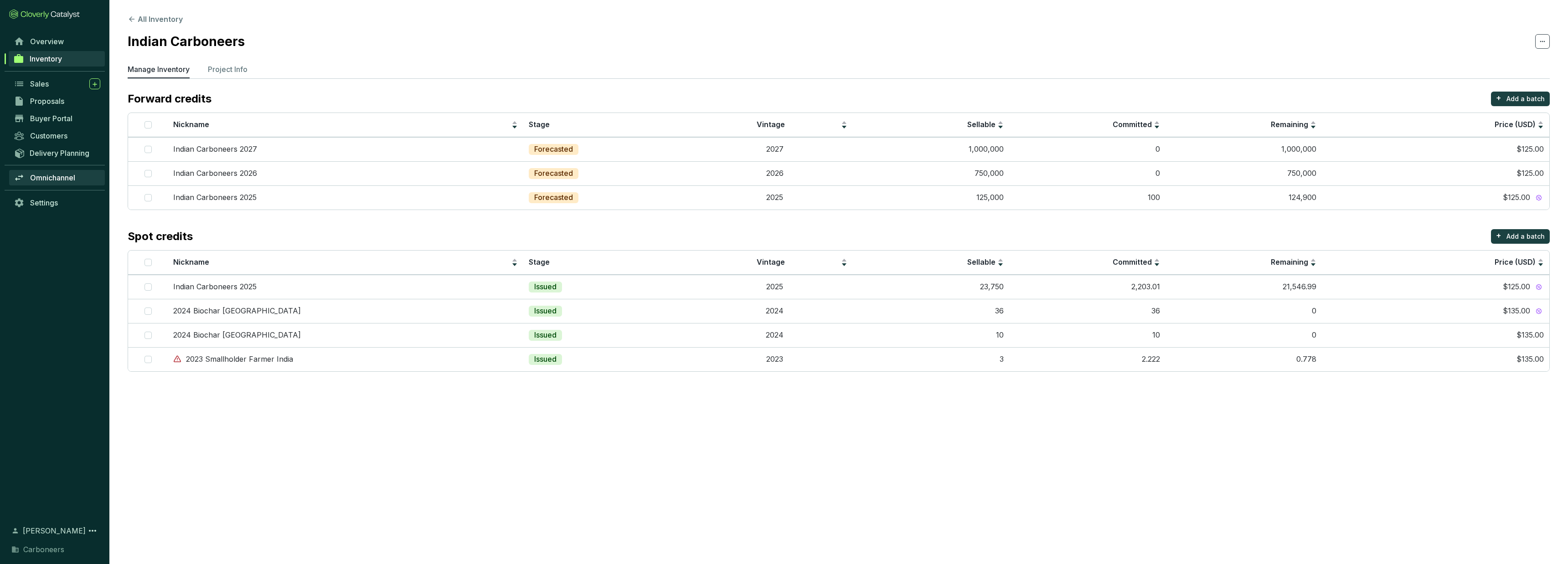
click at [57, 180] on span "Omnichannel" at bounding box center [53, 178] width 45 height 9
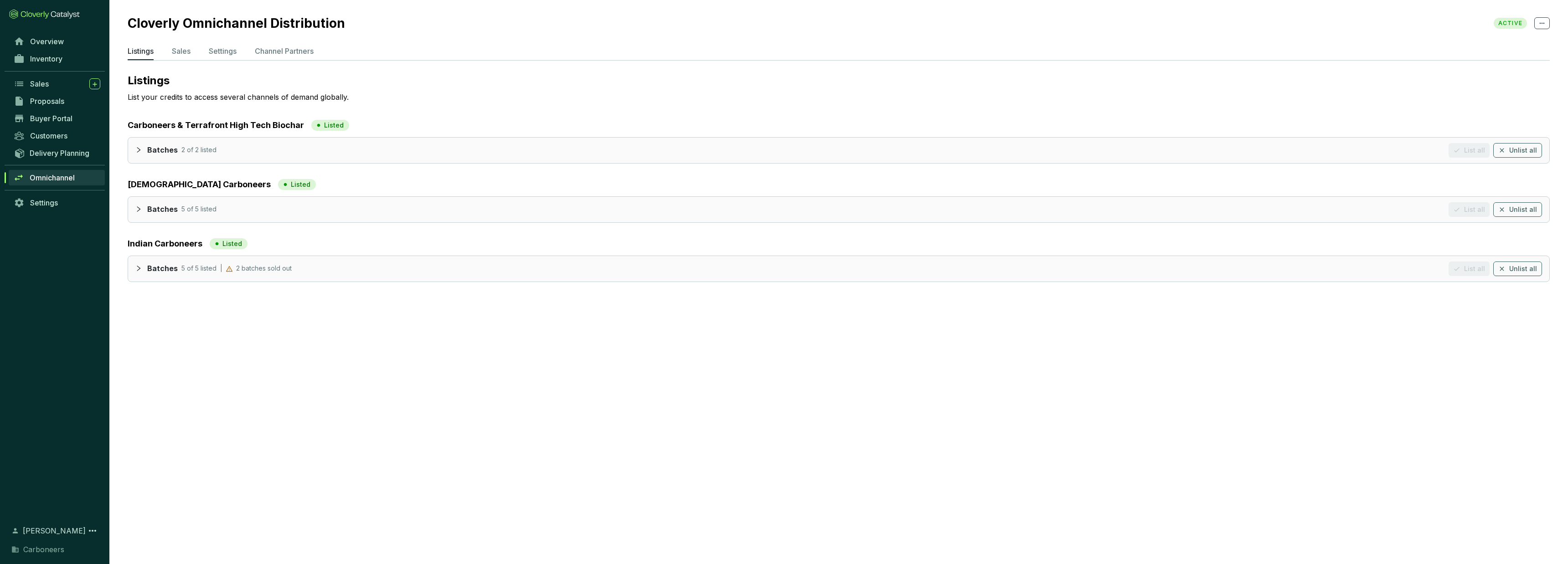
click at [130, 212] on div "Batches 5 of 5 listed List all Unlist all" at bounding box center [839, 209] width 1422 height 26
click at [138, 210] on icon "collapsed" at bounding box center [139, 209] width 6 height 6
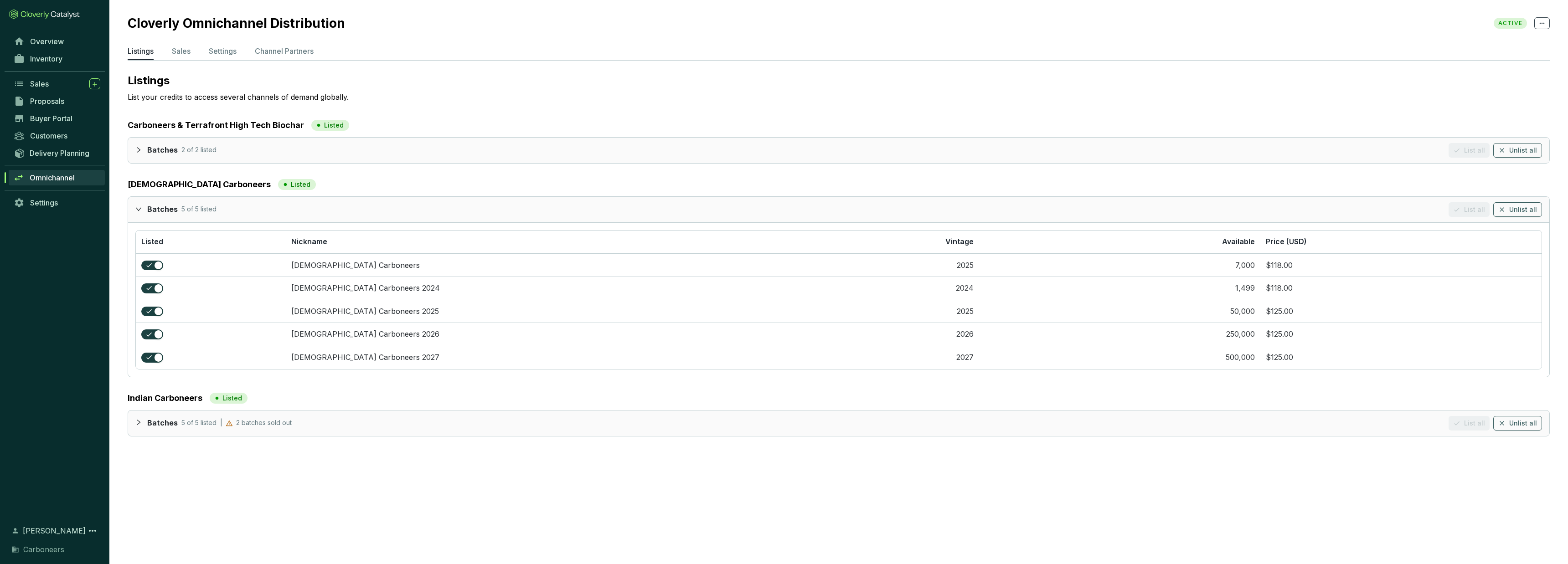
click at [173, 422] on p "Batches" at bounding box center [162, 423] width 30 height 10
click at [137, 427] on div at bounding box center [141, 422] width 12 height 13
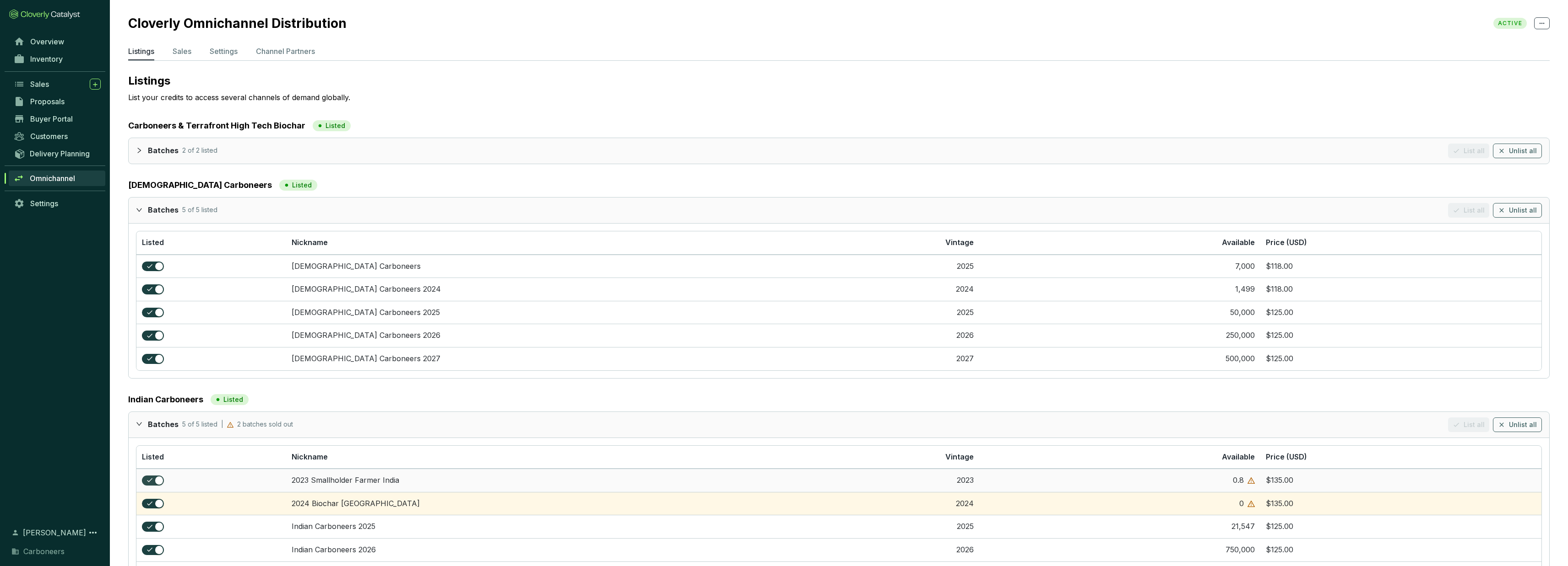
click at [159, 484] on div "button" at bounding box center [159, 481] width 9 height 9
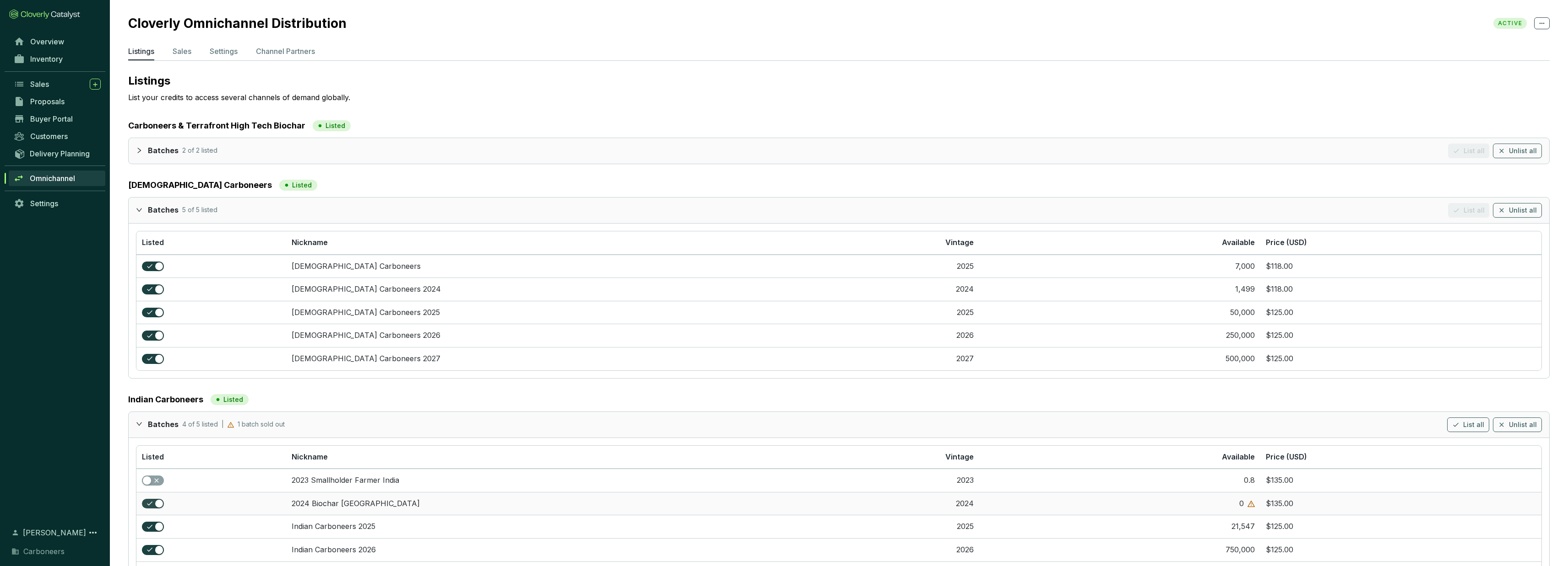
click at [156, 502] on div "button" at bounding box center [159, 504] width 9 height 9
click at [181, 55] on p "Sales" at bounding box center [182, 51] width 19 height 11
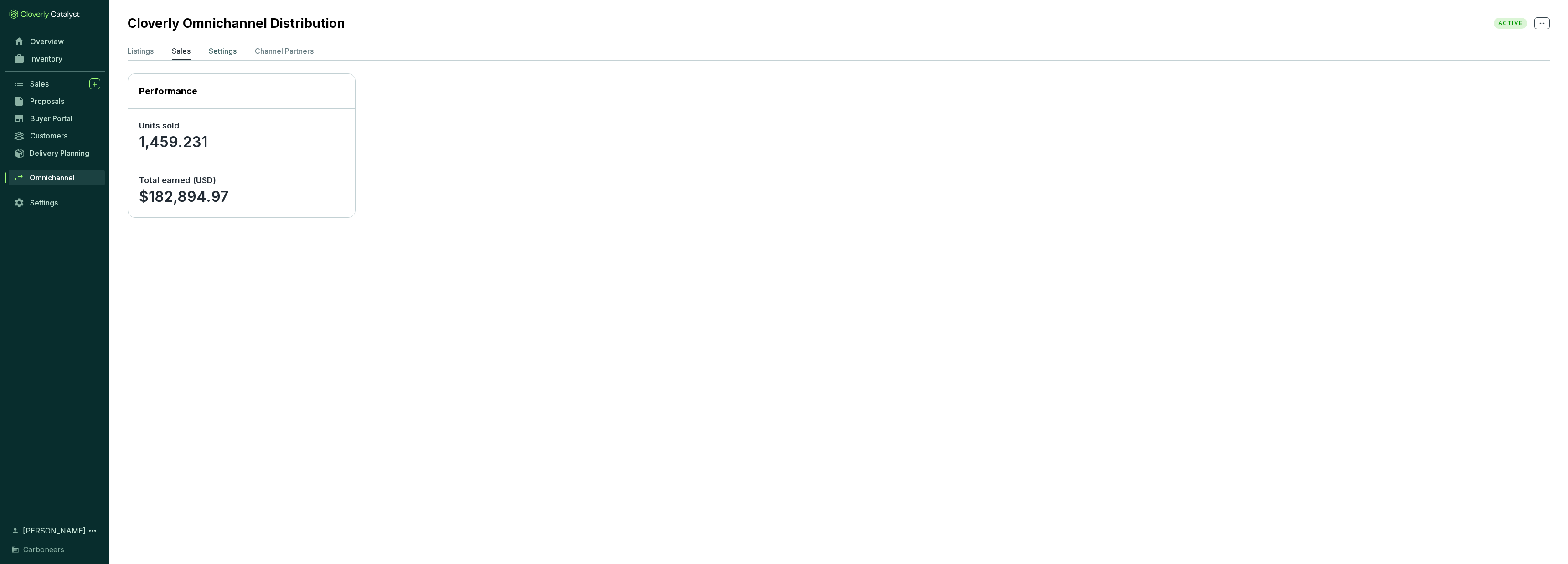
click at [228, 58] on li "Settings" at bounding box center [223, 53] width 28 height 15
click at [285, 54] on p "Channel Partners" at bounding box center [284, 51] width 59 height 11
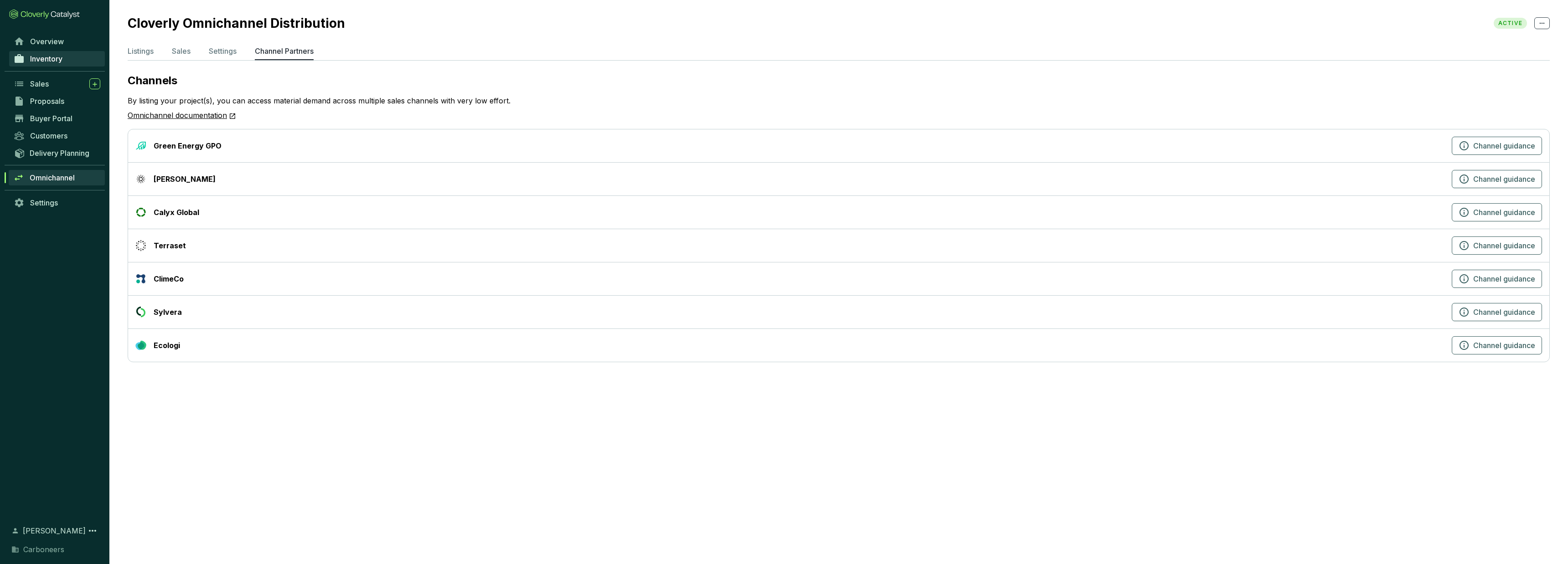
click at [60, 60] on span "Inventory" at bounding box center [46, 59] width 33 height 9
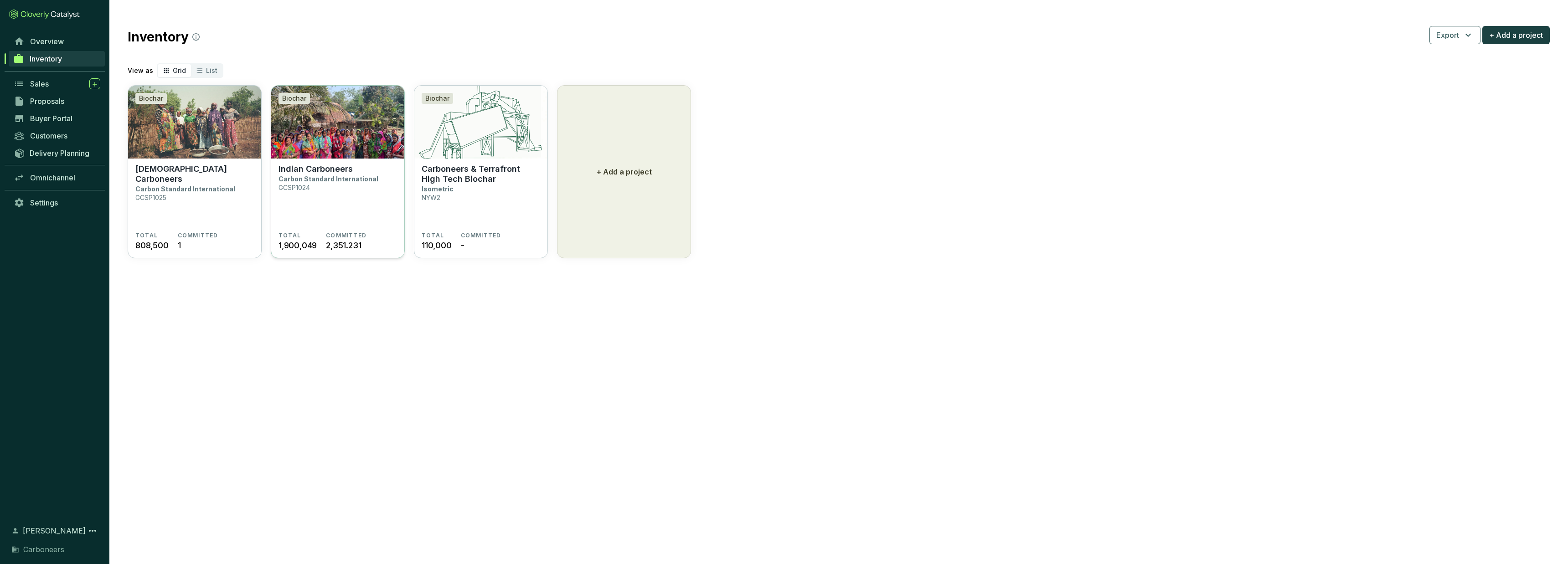
click at [322, 185] on section "Indian Carboneers Carbon Standard International GCSP1024" at bounding box center [337, 198] width 118 height 68
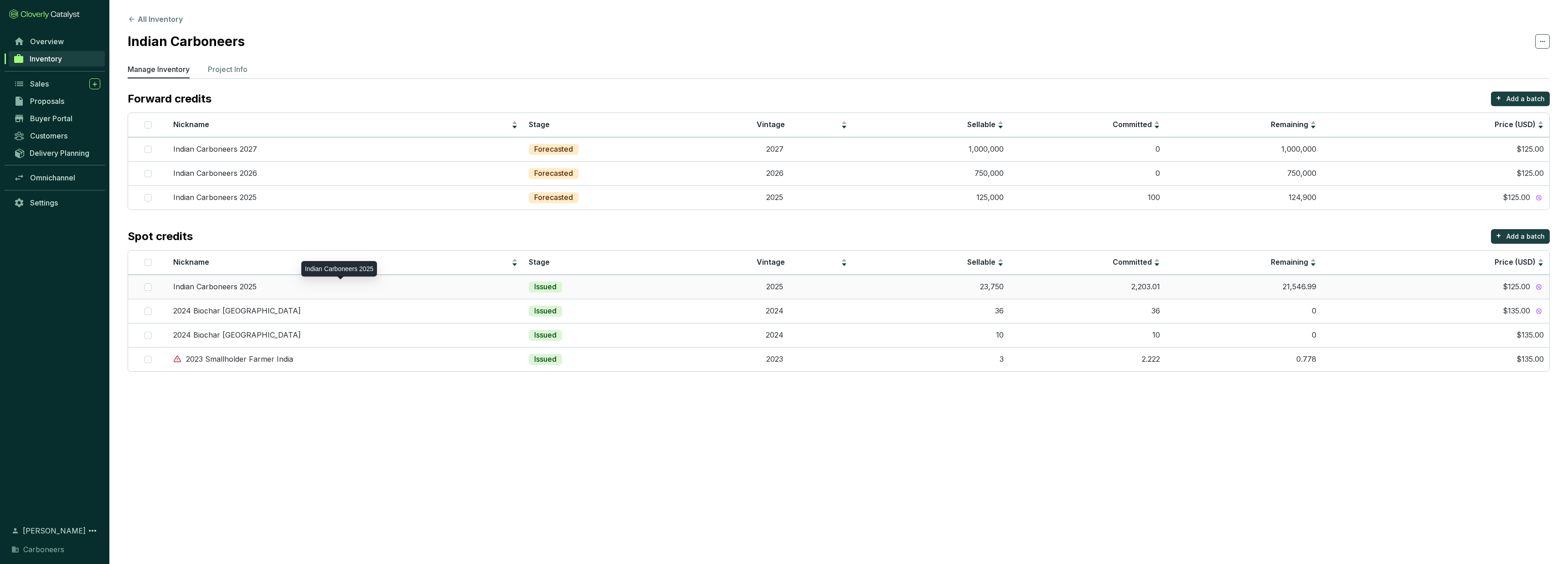
click at [282, 288] on div "Indian Carboneers 2025" at bounding box center [345, 287] width 344 height 10
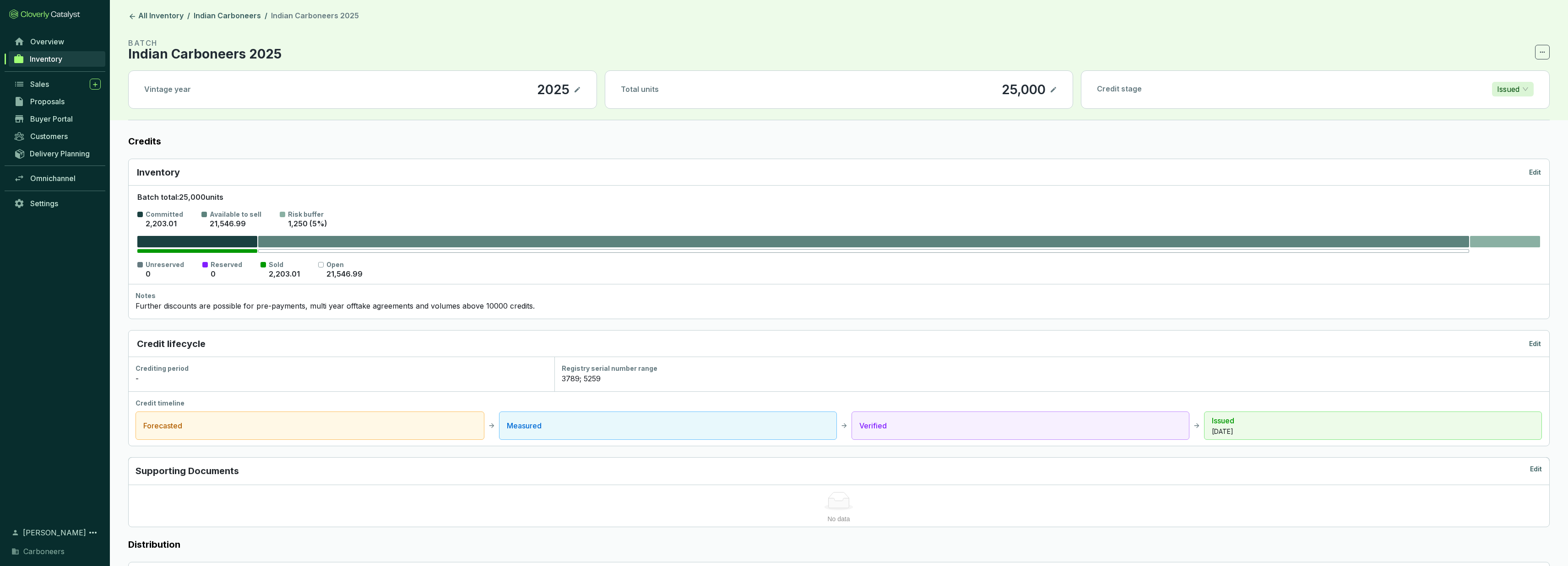
click at [278, 273] on p "2,203.01" at bounding box center [284, 274] width 31 height 10
click at [326, 272] on p "21,546.99" at bounding box center [344, 274] width 37 height 10
click at [237, 217] on p "Available to sell" at bounding box center [235, 214] width 52 height 9
click at [132, 17] on icon at bounding box center [132, 16] width 9 height 9
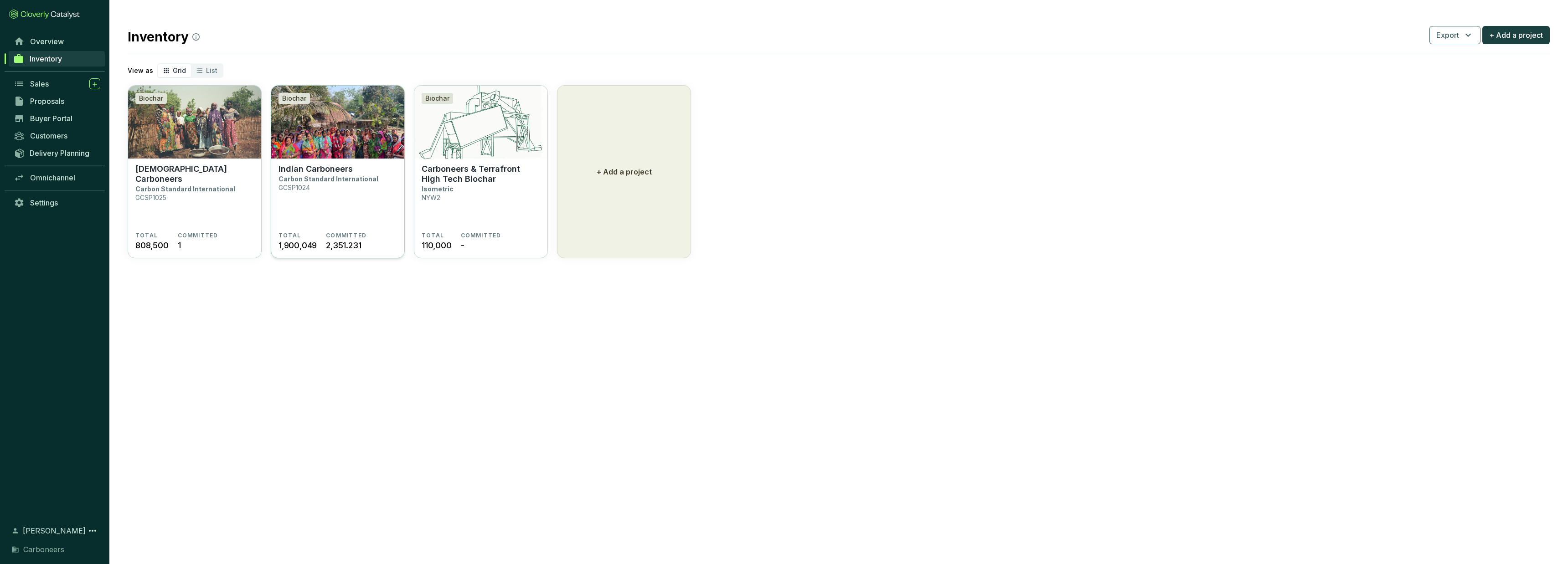
click at [313, 179] on p "Carbon Standard International" at bounding box center [328, 179] width 100 height 8
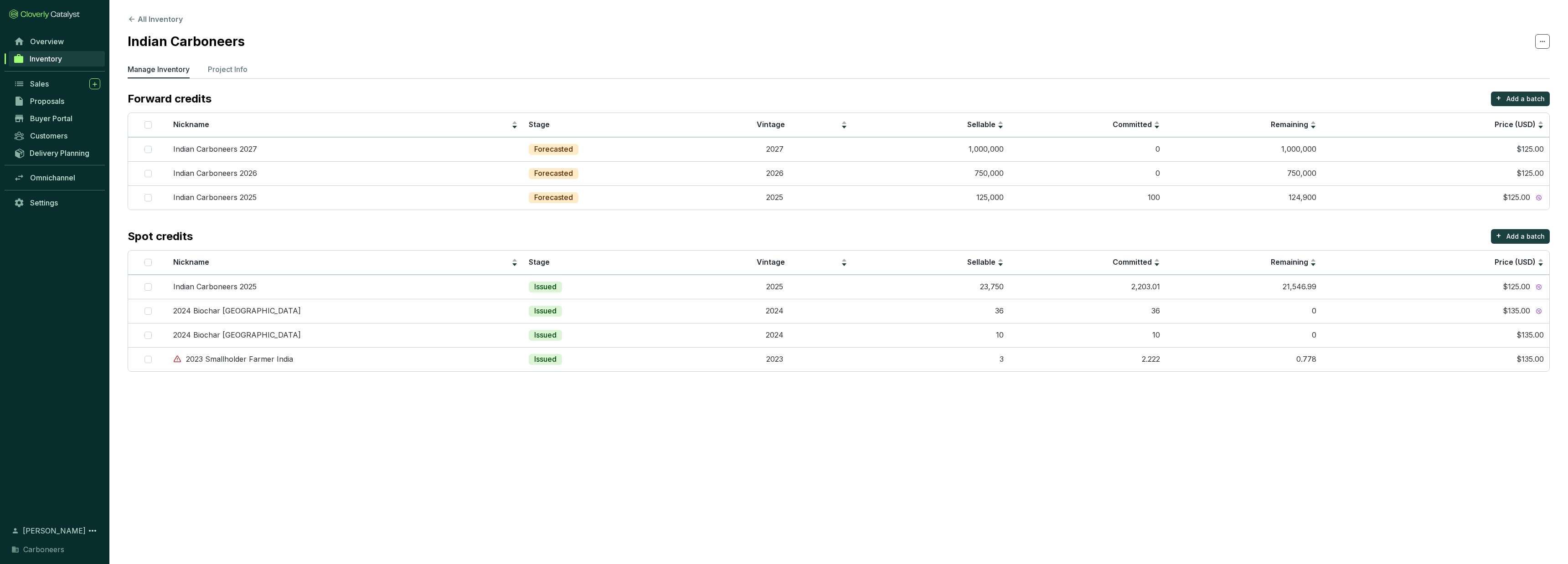
click at [259, 299] on td "2024 Biochar [GEOGRAPHIC_DATA]" at bounding box center [345, 310] width 355 height 24
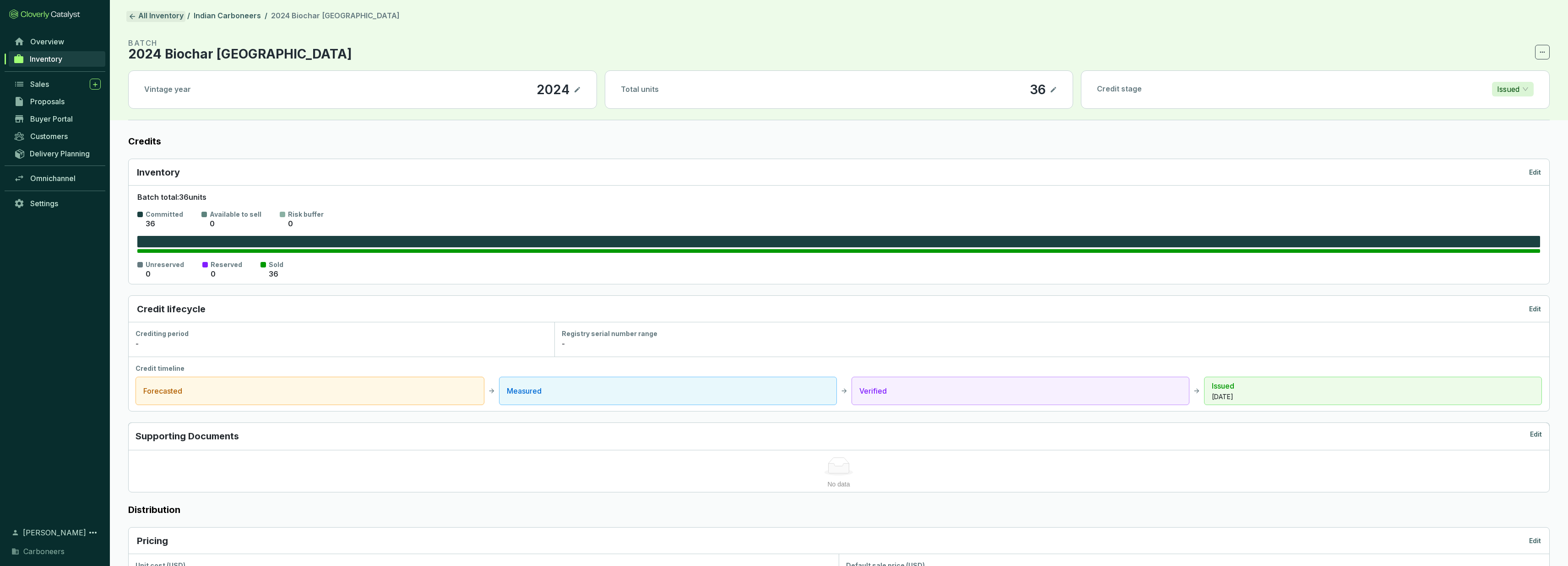
click at [134, 17] on icon at bounding box center [132, 16] width 9 height 9
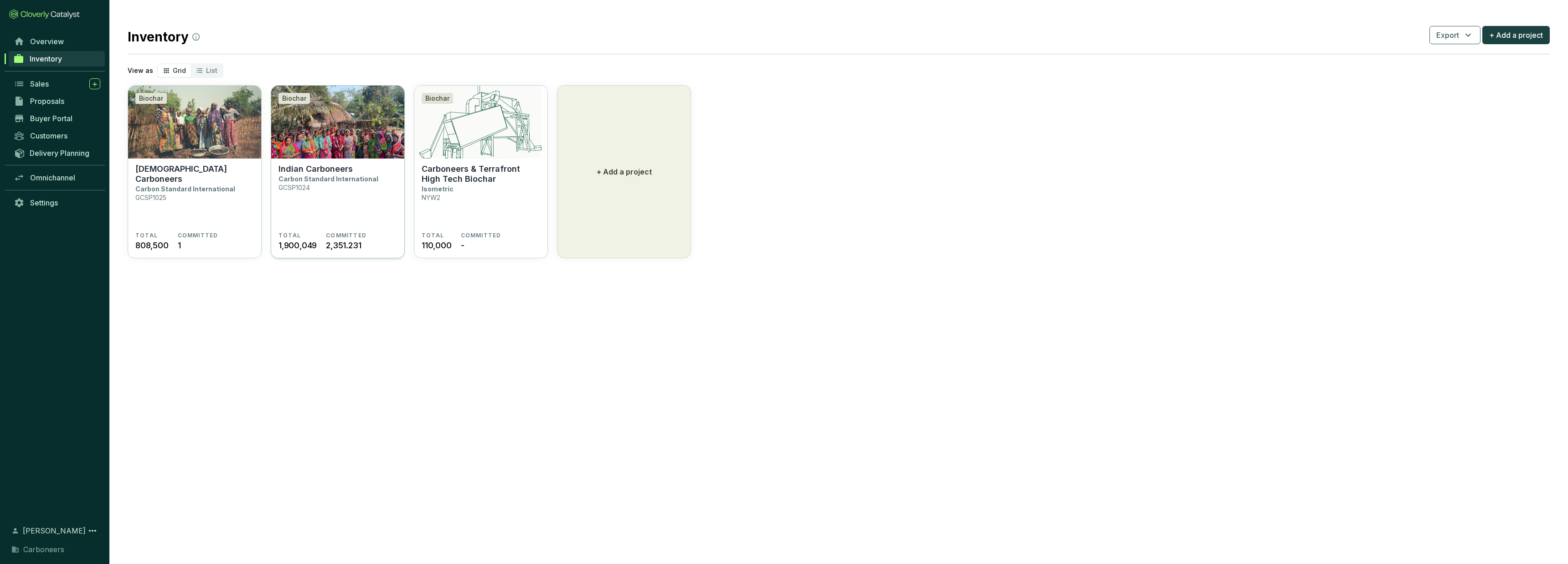
click at [306, 192] on section "Indian Carboneers Carbon Standard International GCSP1024" at bounding box center [337, 198] width 118 height 68
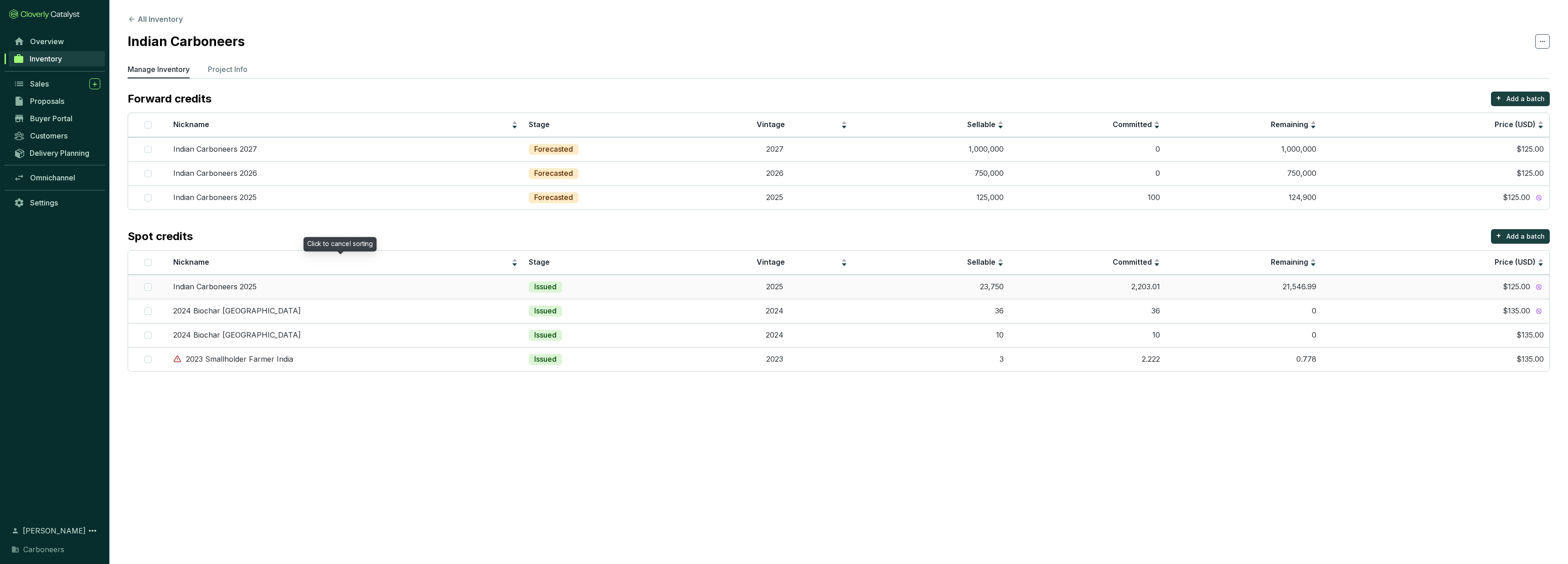
click at [238, 280] on td "Indian Carboneers 2025" at bounding box center [345, 286] width 355 height 24
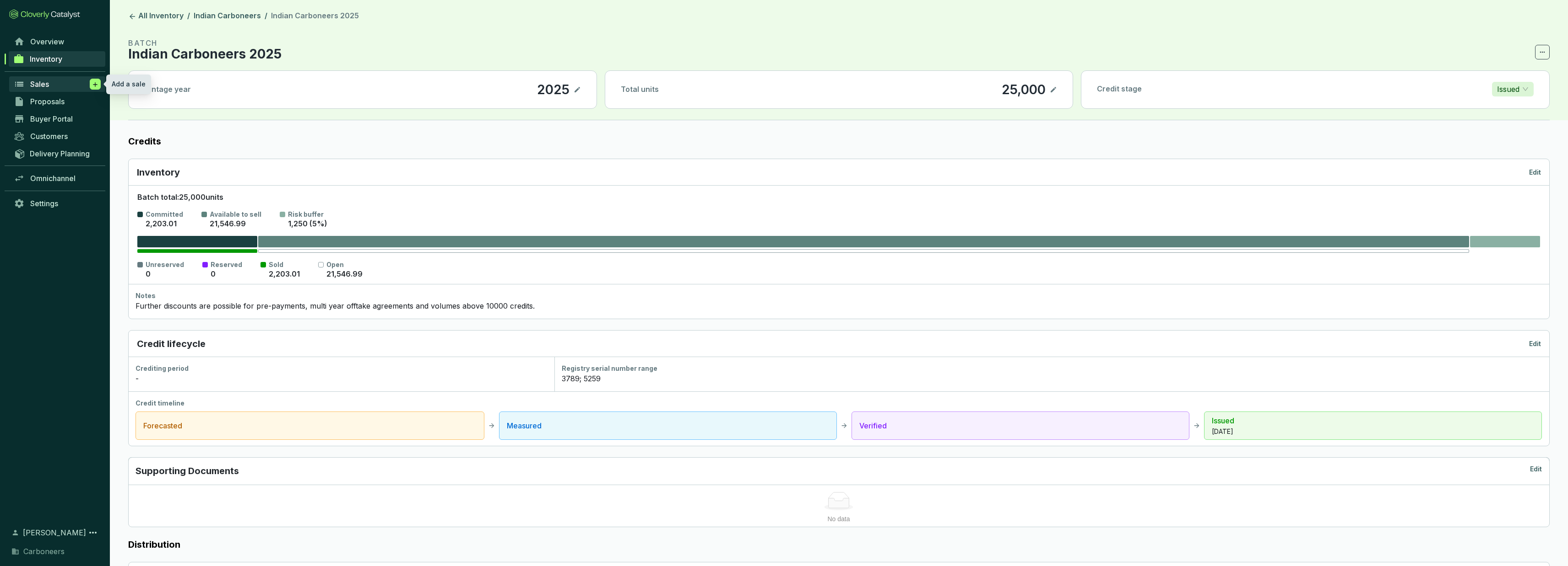
click at [97, 84] on icon at bounding box center [95, 85] width 7 height 9
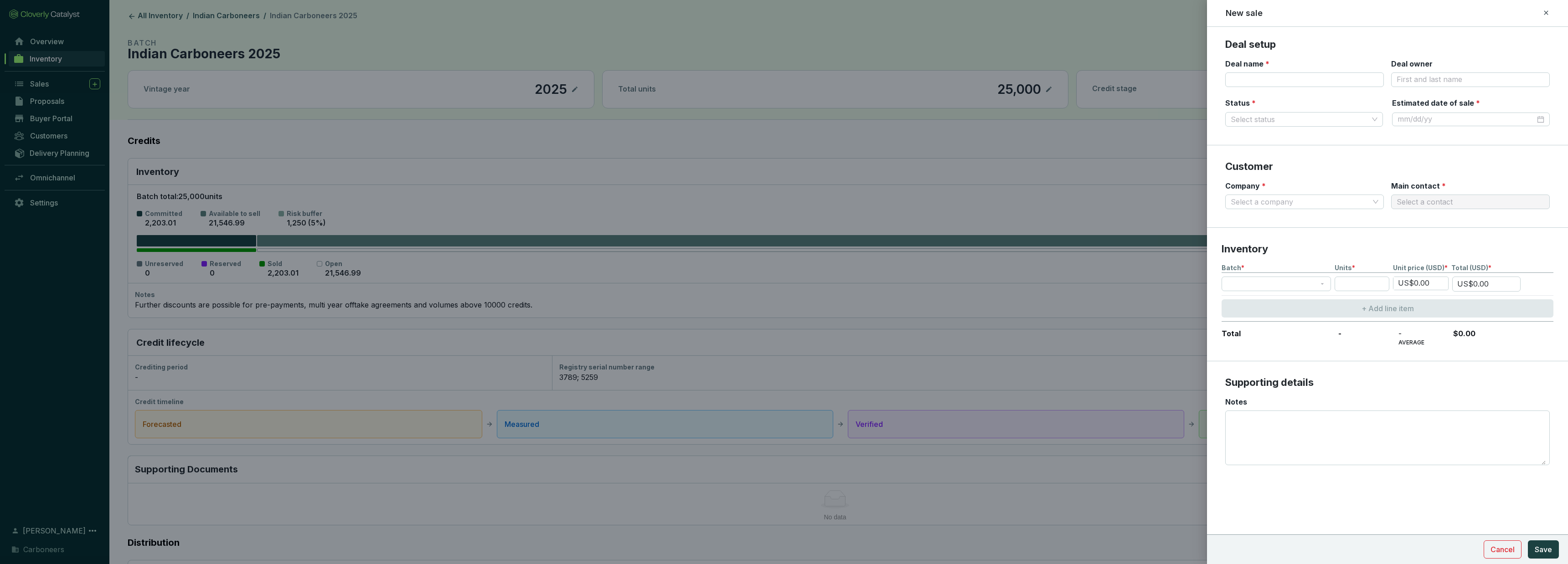
click at [1546, 12] on icon at bounding box center [1546, 12] width 4 height 4
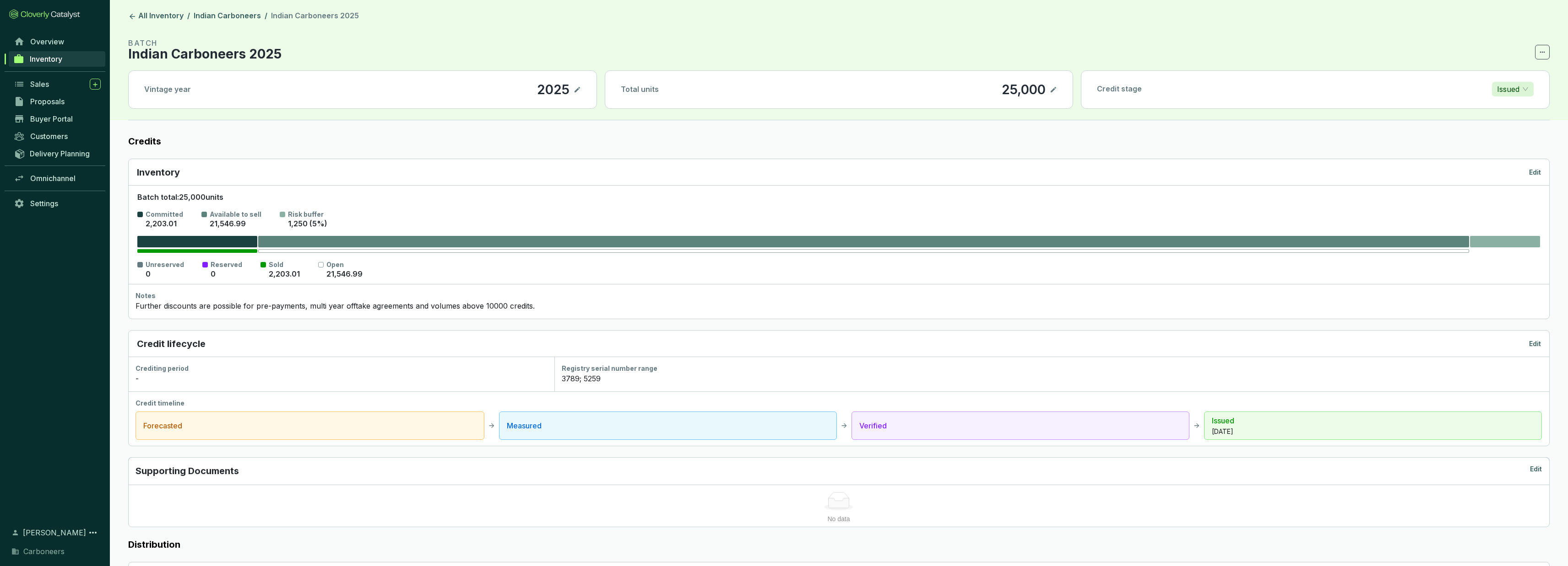
click at [1518, 92] on p "Issued" at bounding box center [1507, 89] width 23 height 14
click at [1327, 146] on label "Credits" at bounding box center [838, 141] width 1421 height 12
click at [1545, 50] on icon at bounding box center [1542, 52] width 7 height 11
click at [1294, 40] on section "BATCH Indian Carboneers 2025" at bounding box center [838, 48] width 1421 height 22
click at [97, 81] on icon at bounding box center [95, 85] width 7 height 9
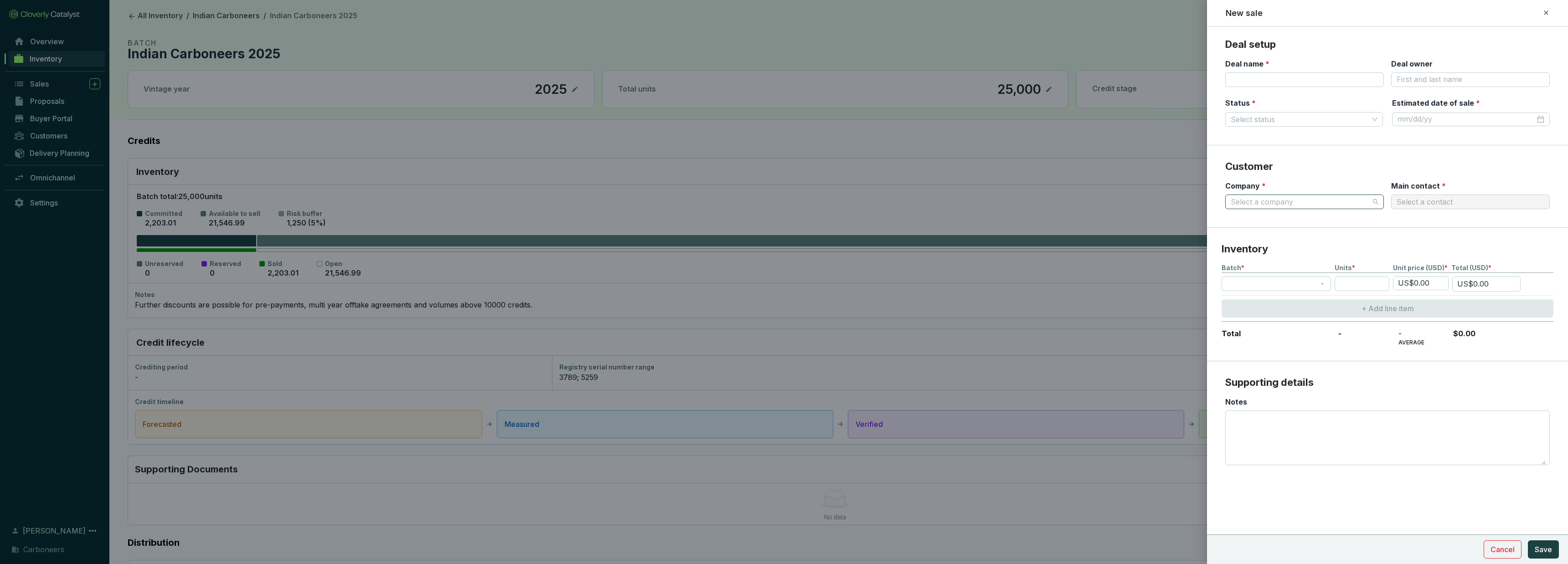
click at [1364, 196] on input "Company *" at bounding box center [1299, 202] width 139 height 14
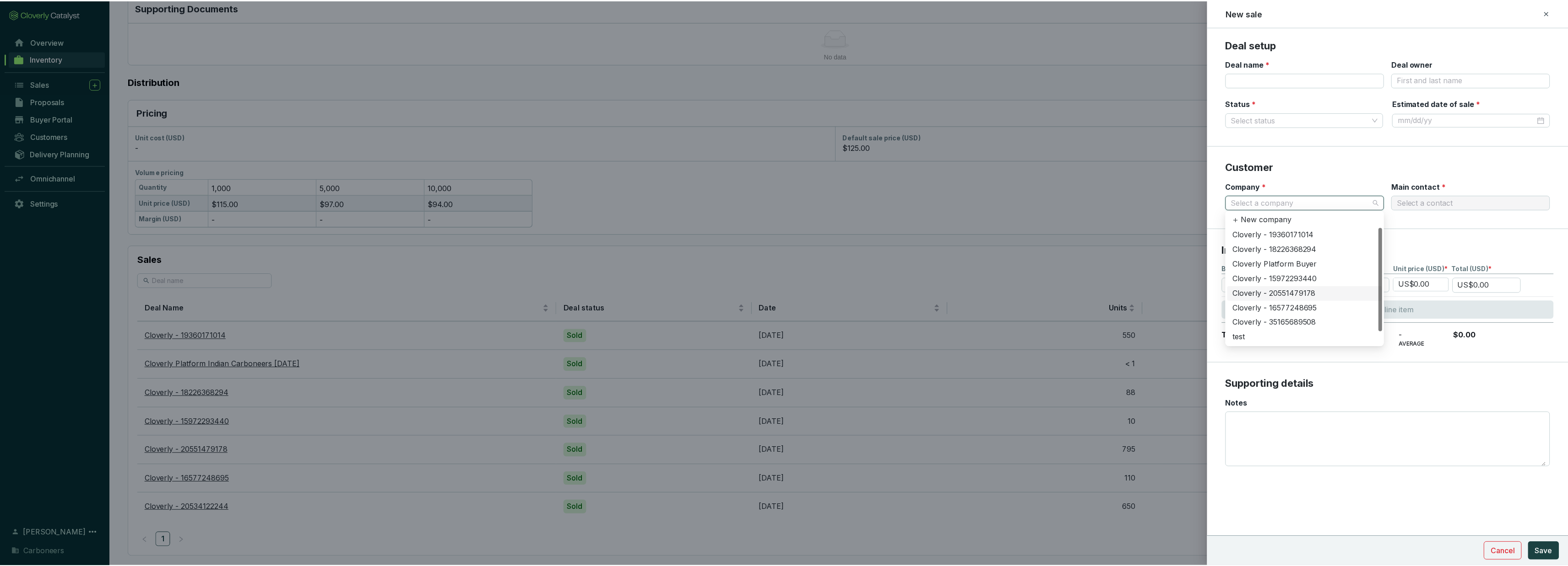
scroll to position [361, 0]
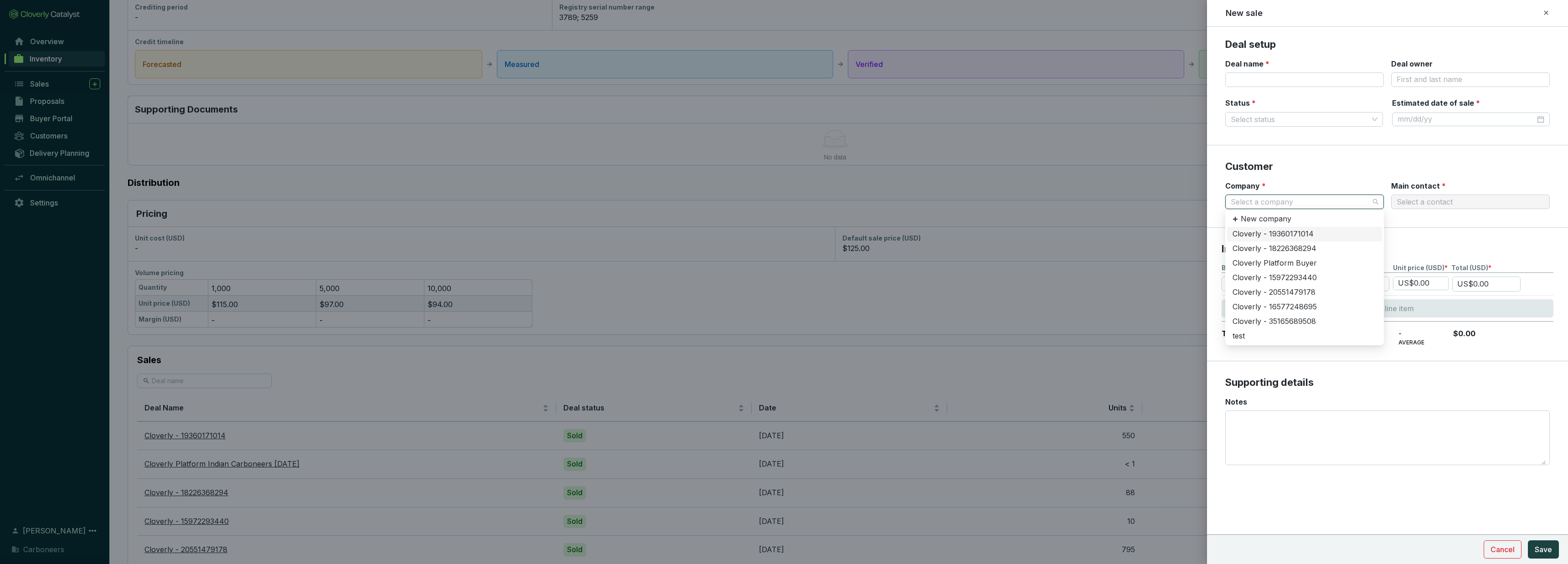
click at [1311, 146] on section "Customer Company * Select a company Main contact * Select a contact" at bounding box center [1388, 186] width 361 height 83
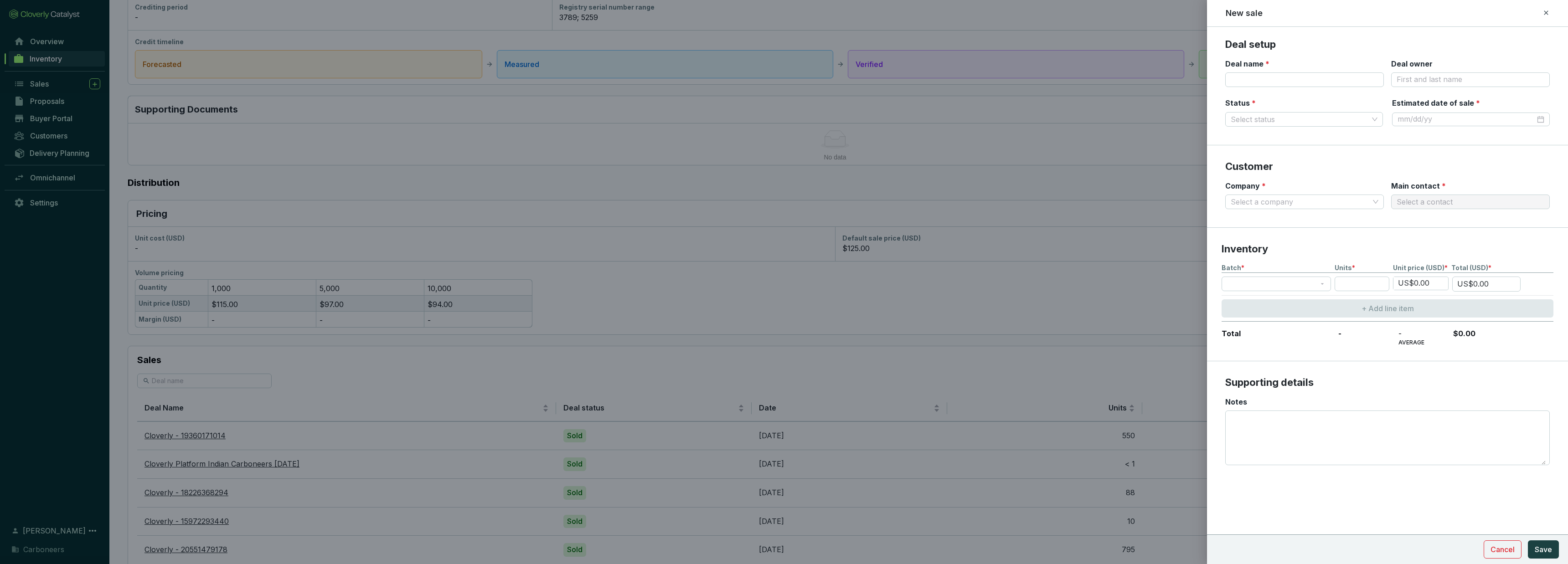
click at [1437, 200] on div "Select a contact" at bounding box center [1470, 202] width 159 height 15
click at [1094, 22] on div at bounding box center [784, 282] width 1568 height 564
click at [1547, 12] on icon at bounding box center [1546, 12] width 7 height 11
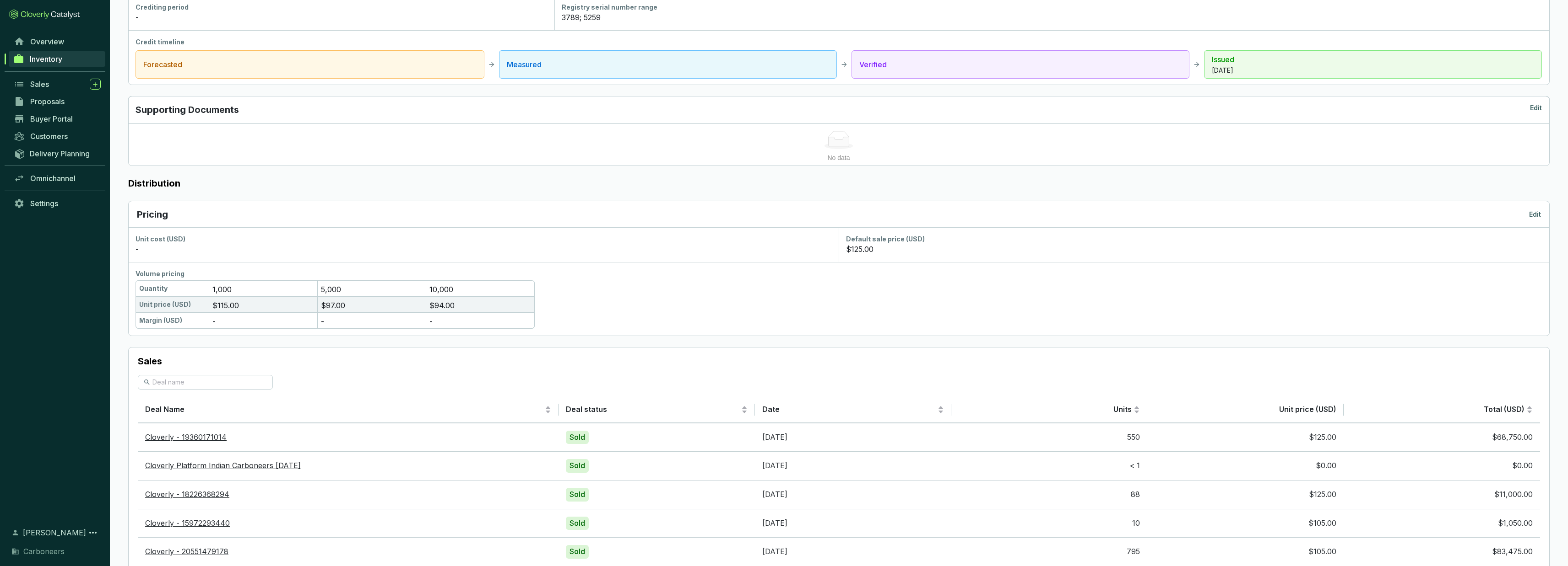
click at [38, 57] on span "Inventory" at bounding box center [46, 59] width 33 height 9
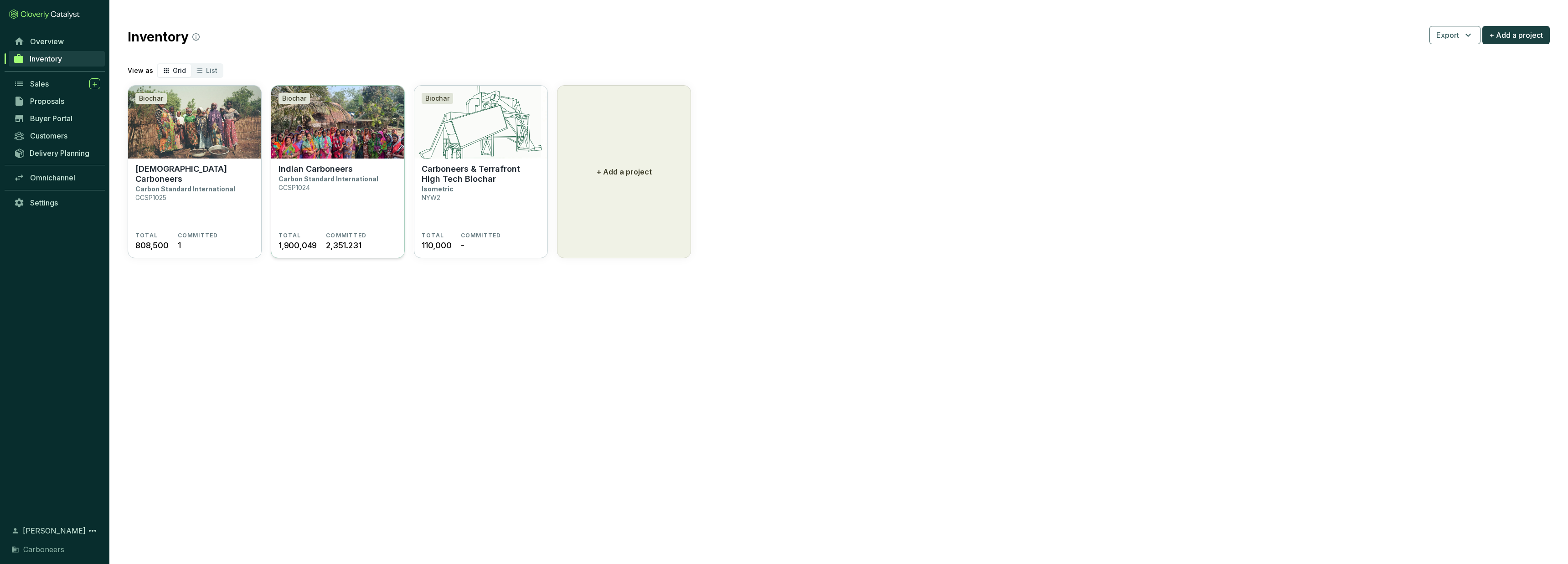
click at [310, 213] on section "Indian Carboneers Carbon Standard International GCSP1024" at bounding box center [337, 198] width 118 height 68
